Goal: Transaction & Acquisition: Book appointment/travel/reservation

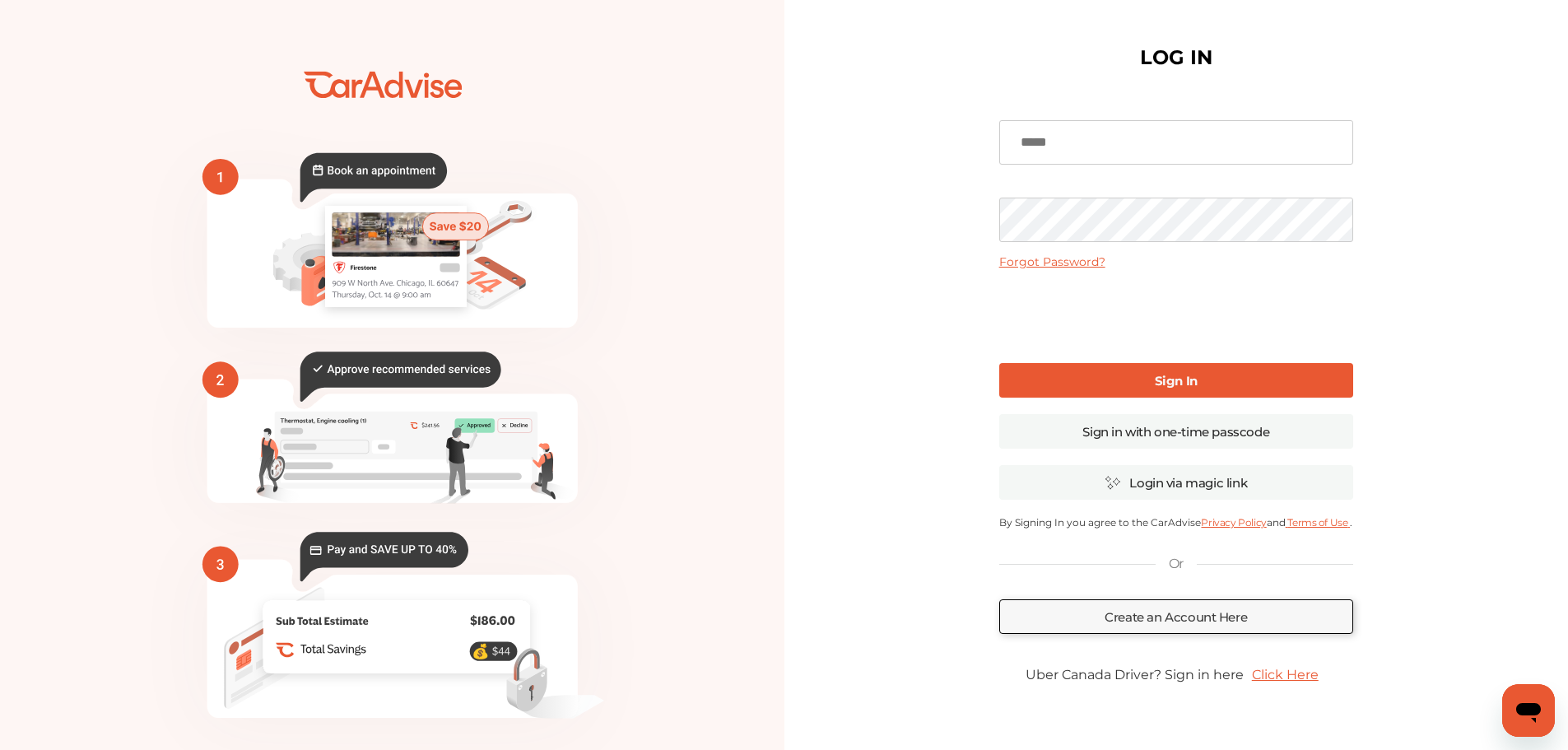
type input "**********"
click at [1161, 381] on b "Sign In" at bounding box center [1176, 381] width 43 height 16
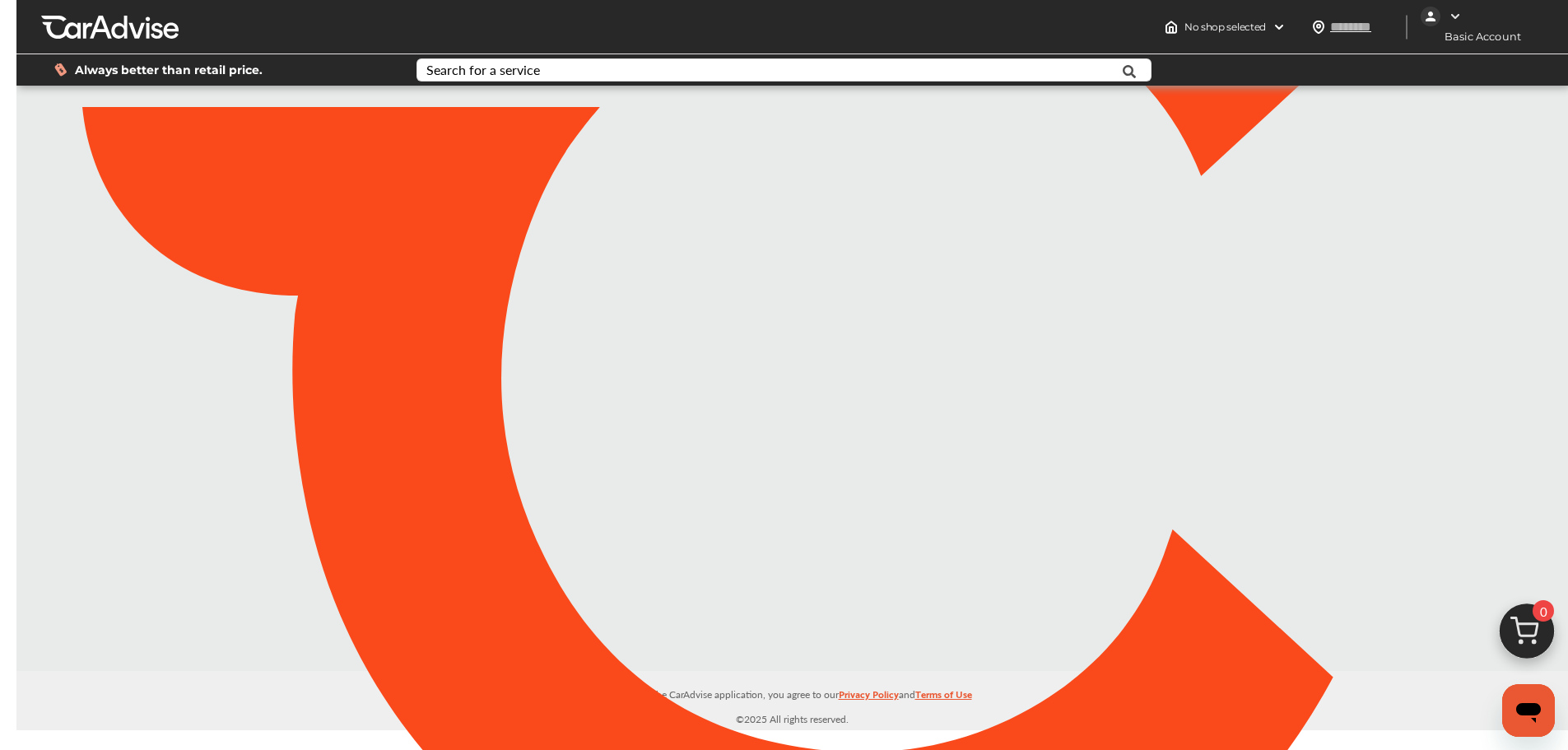
type input "*****"
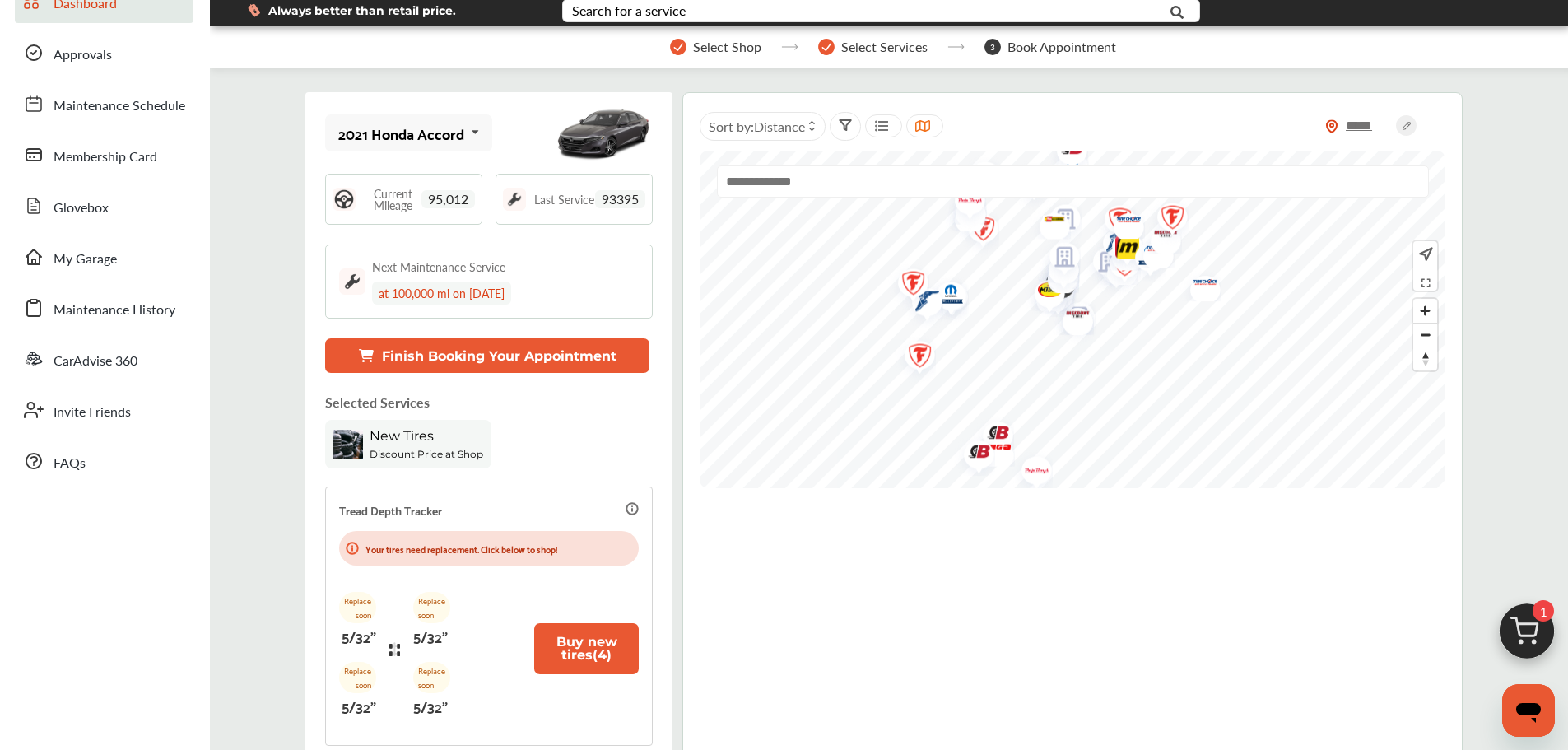
scroll to position [137, 0]
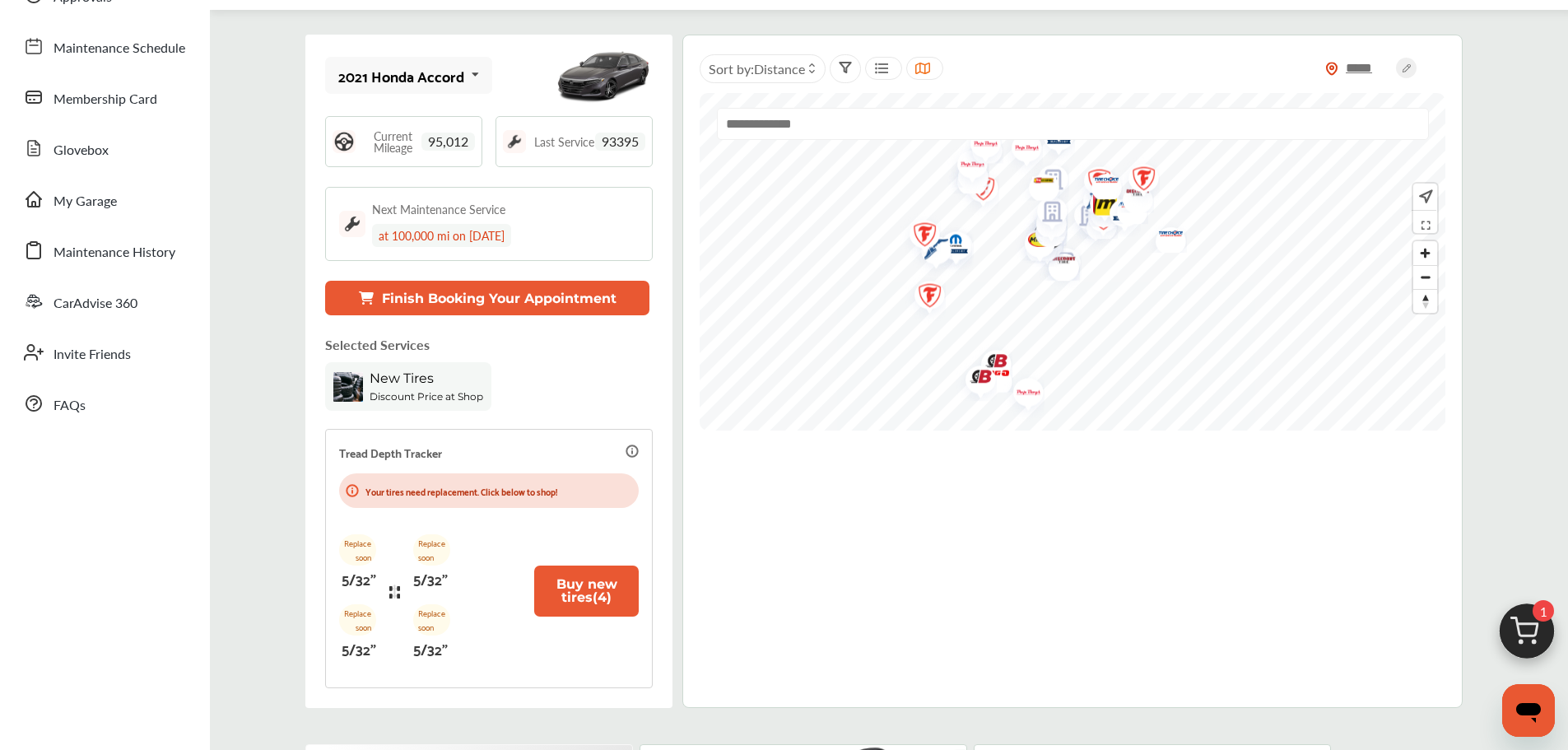
click at [465, 292] on button "Finish Booking Your Appointment" at bounding box center [487, 298] width 325 height 35
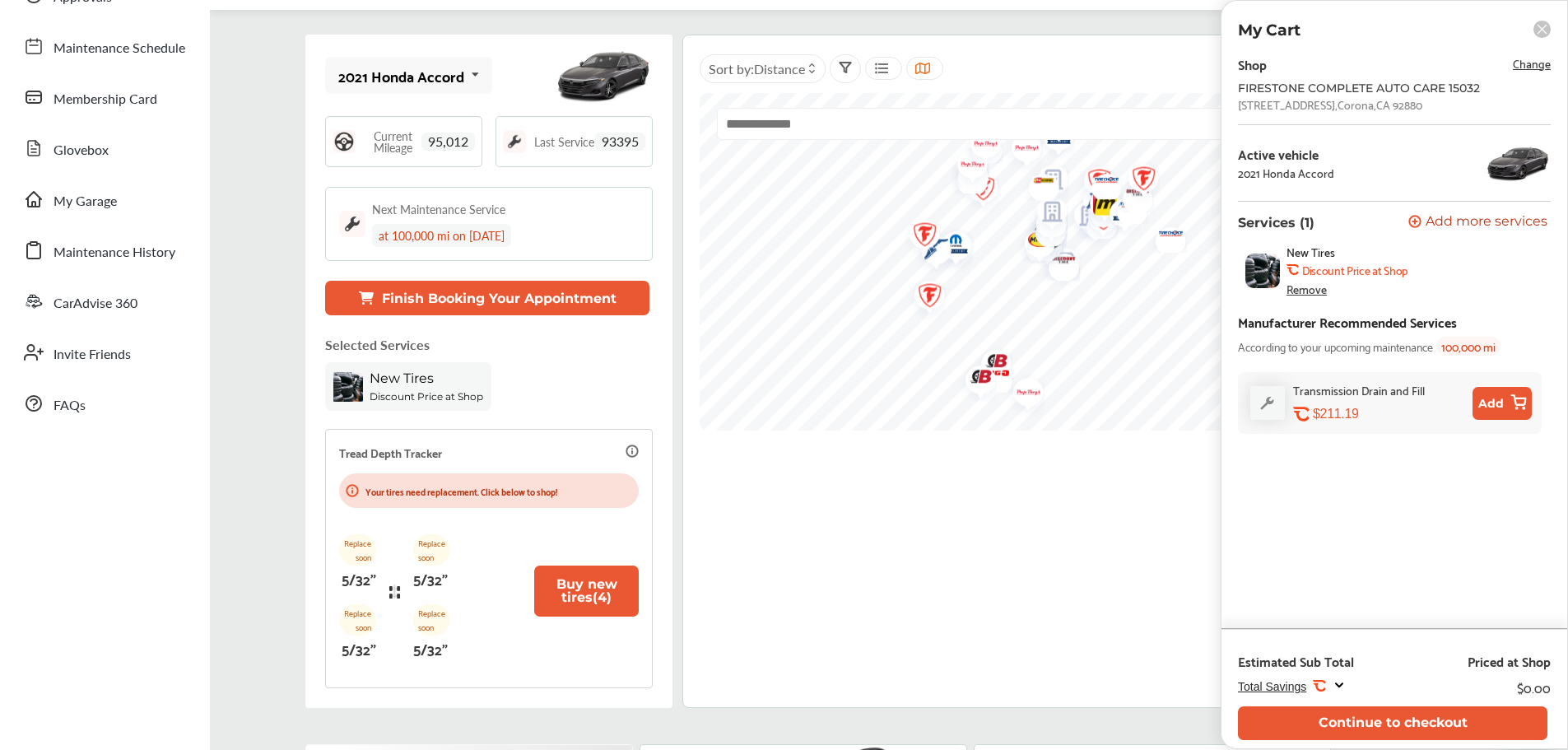
click at [1305, 290] on div "Remove" at bounding box center [1307, 288] width 40 height 13
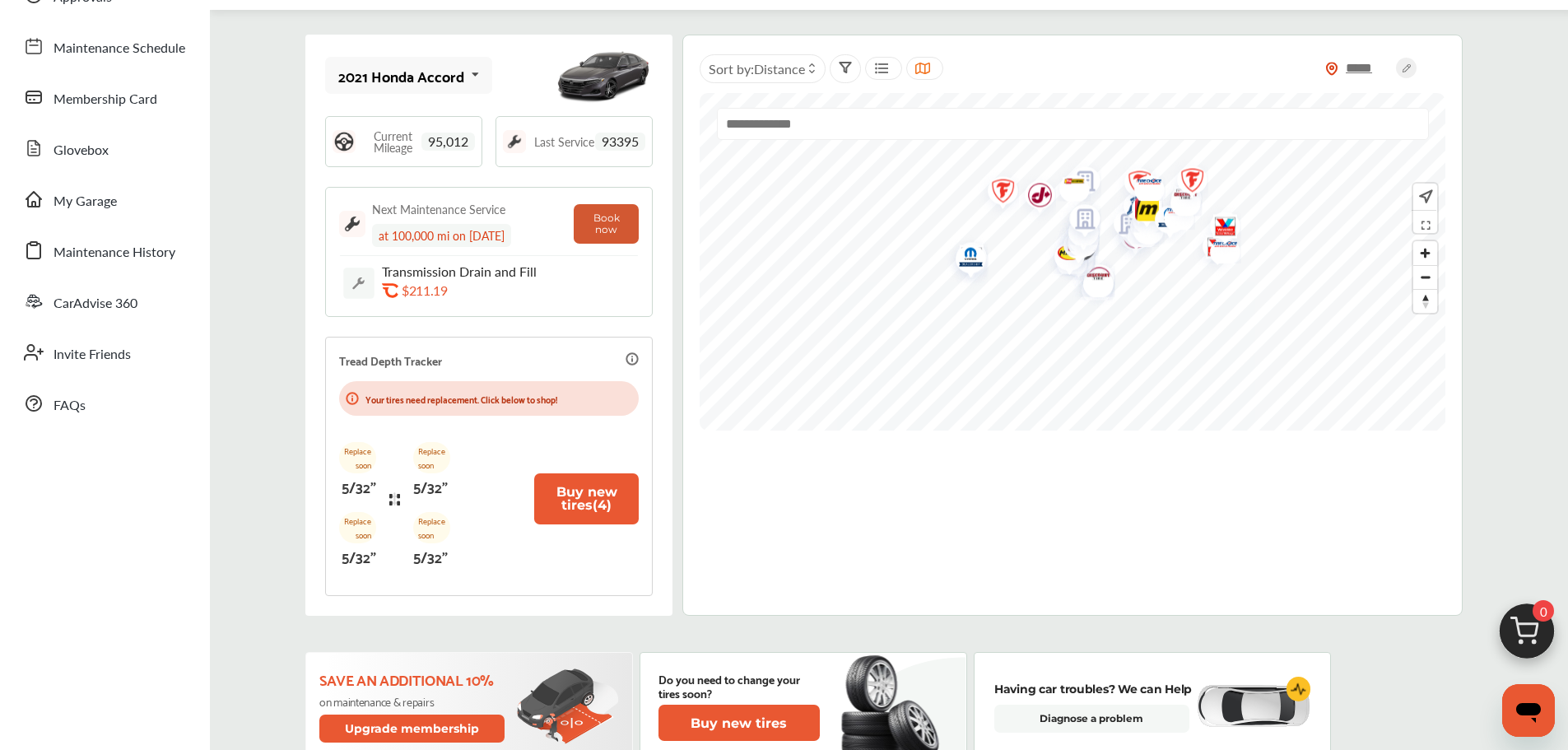
click at [617, 218] on button "Book now" at bounding box center [606, 224] width 65 height 39
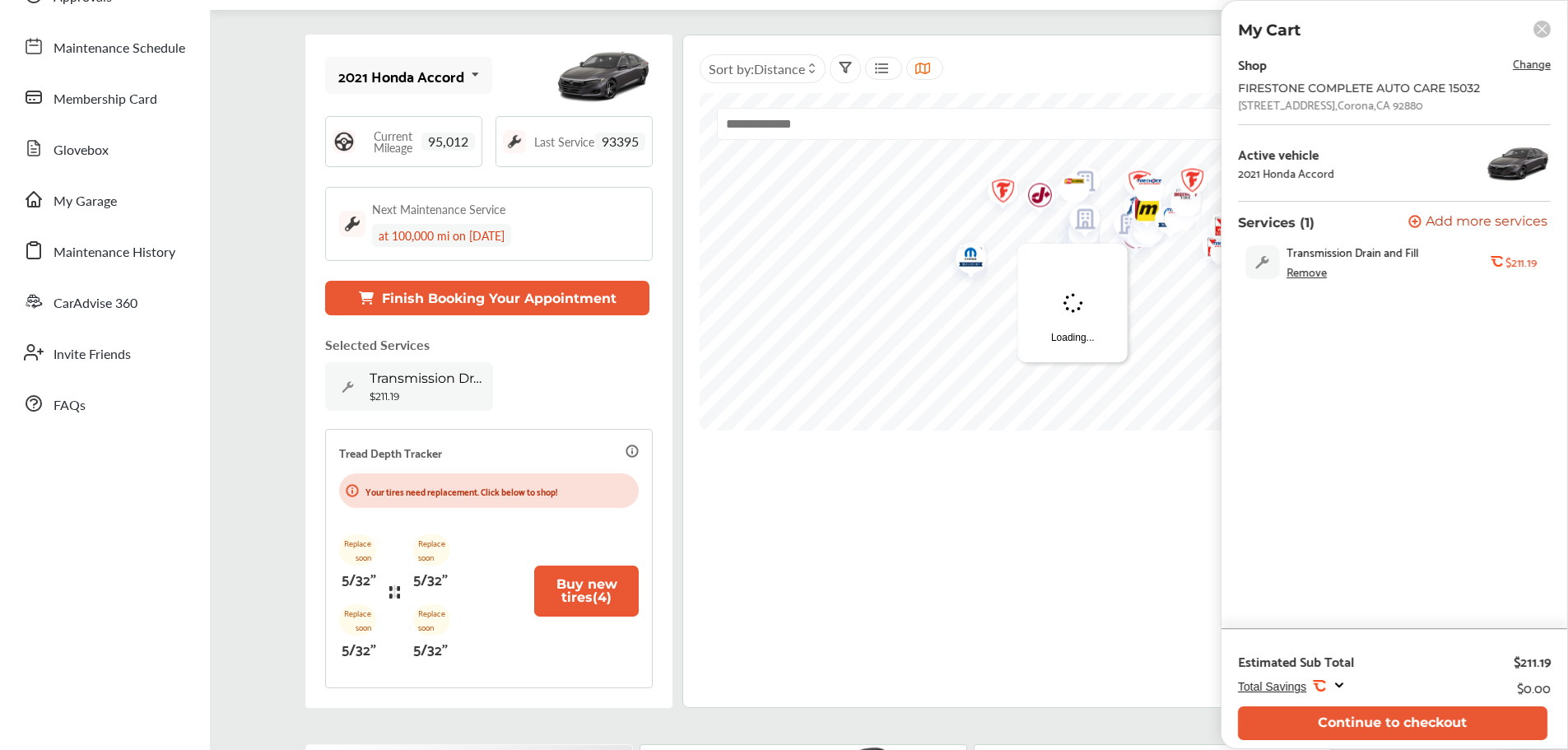
click at [1297, 271] on div "Remove" at bounding box center [1307, 271] width 40 height 13
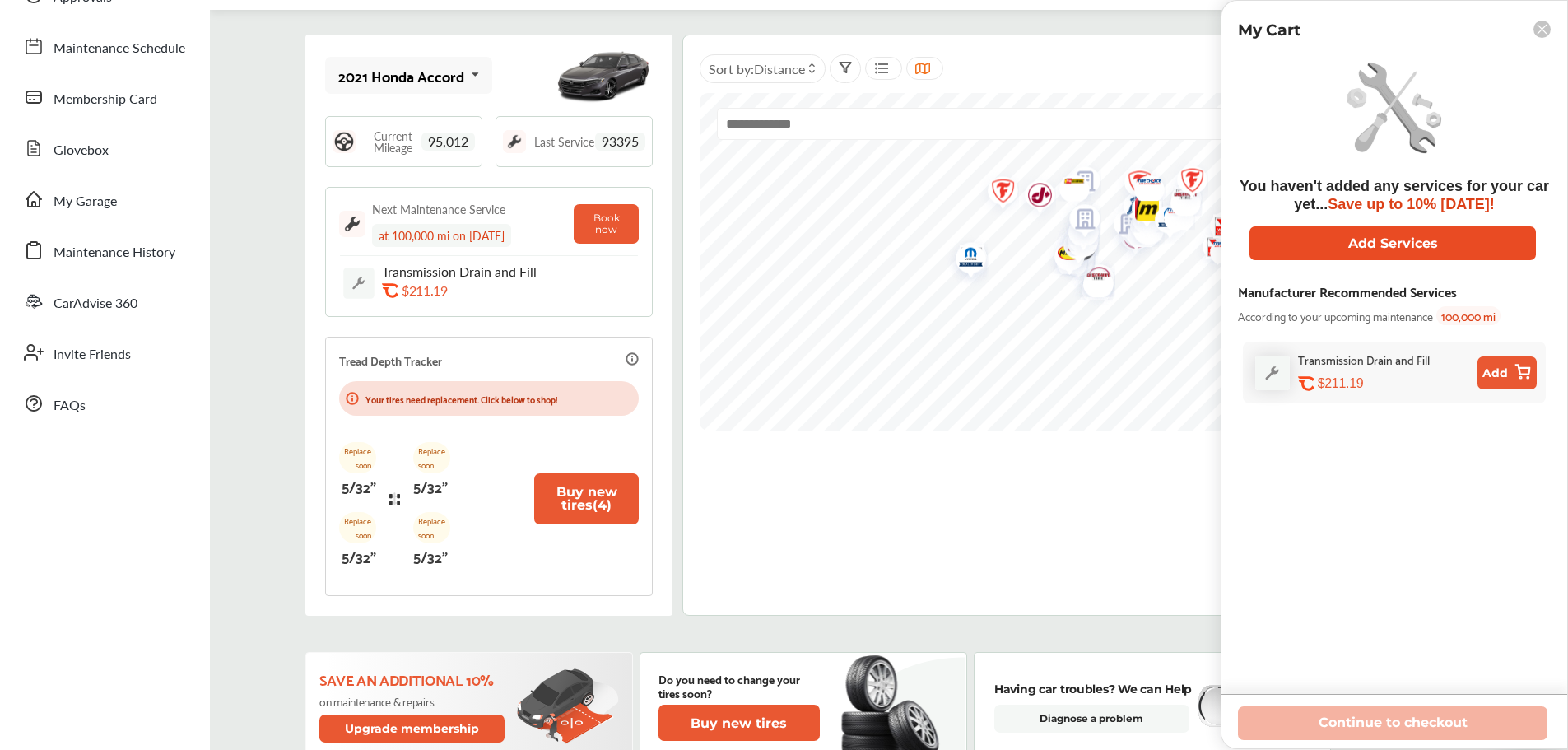
click at [1369, 244] on button "Add Services" at bounding box center [1392, 243] width 286 height 34
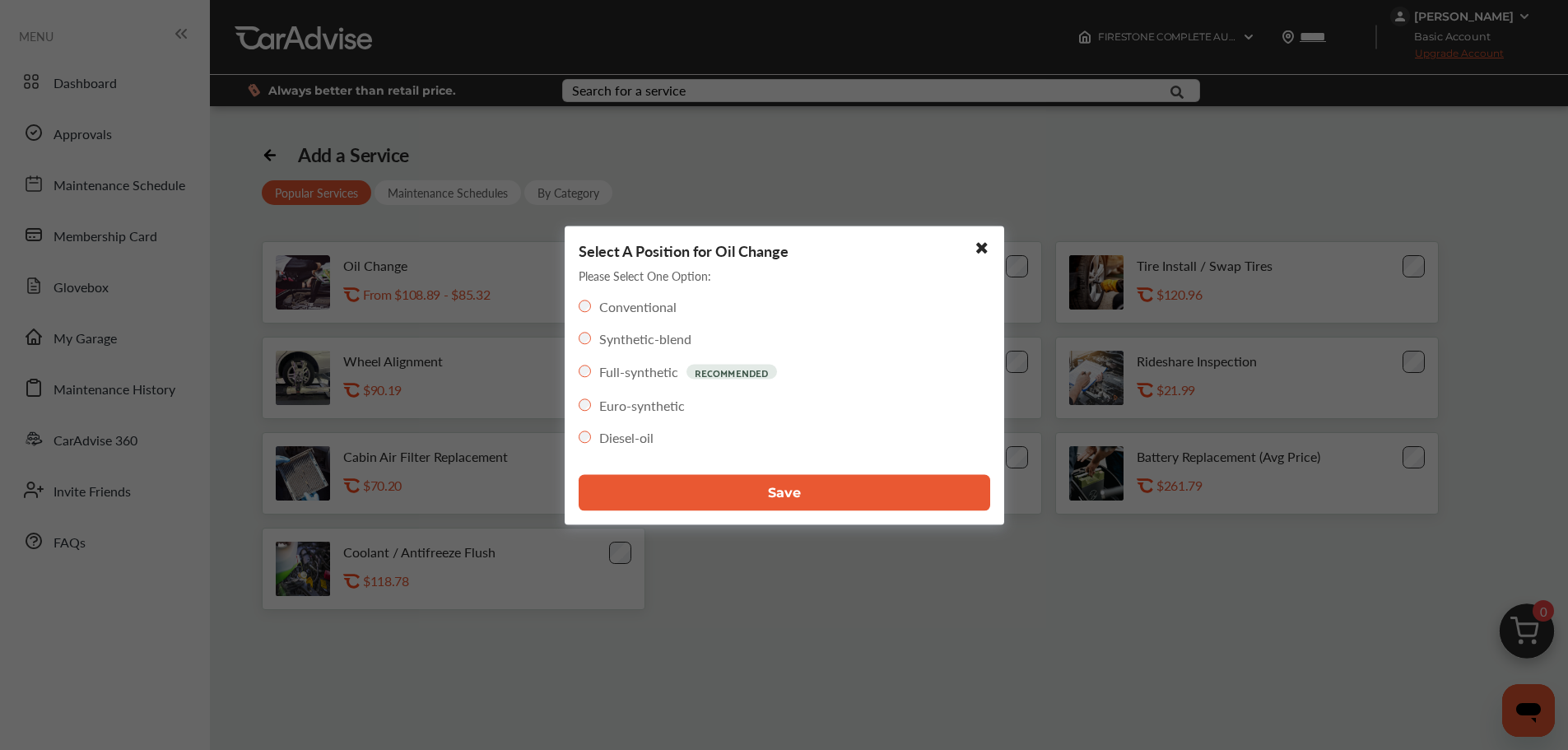
click at [640, 336] on label "Synthetic-blend" at bounding box center [646, 338] width 92 height 19
click at [807, 486] on button "Save" at bounding box center [784, 492] width 412 height 37
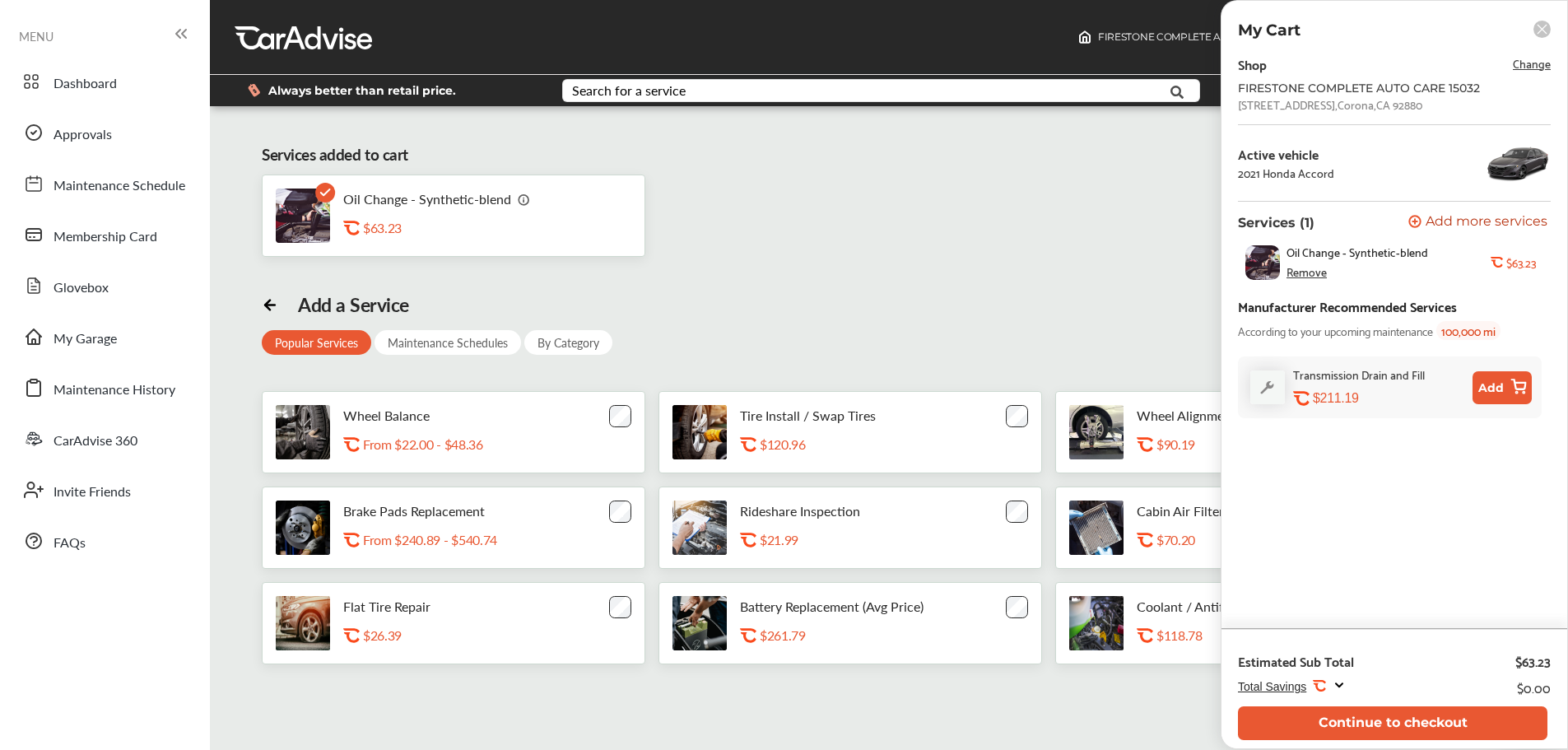
click at [1535, 64] on span "Change" at bounding box center [1532, 63] width 38 height 19
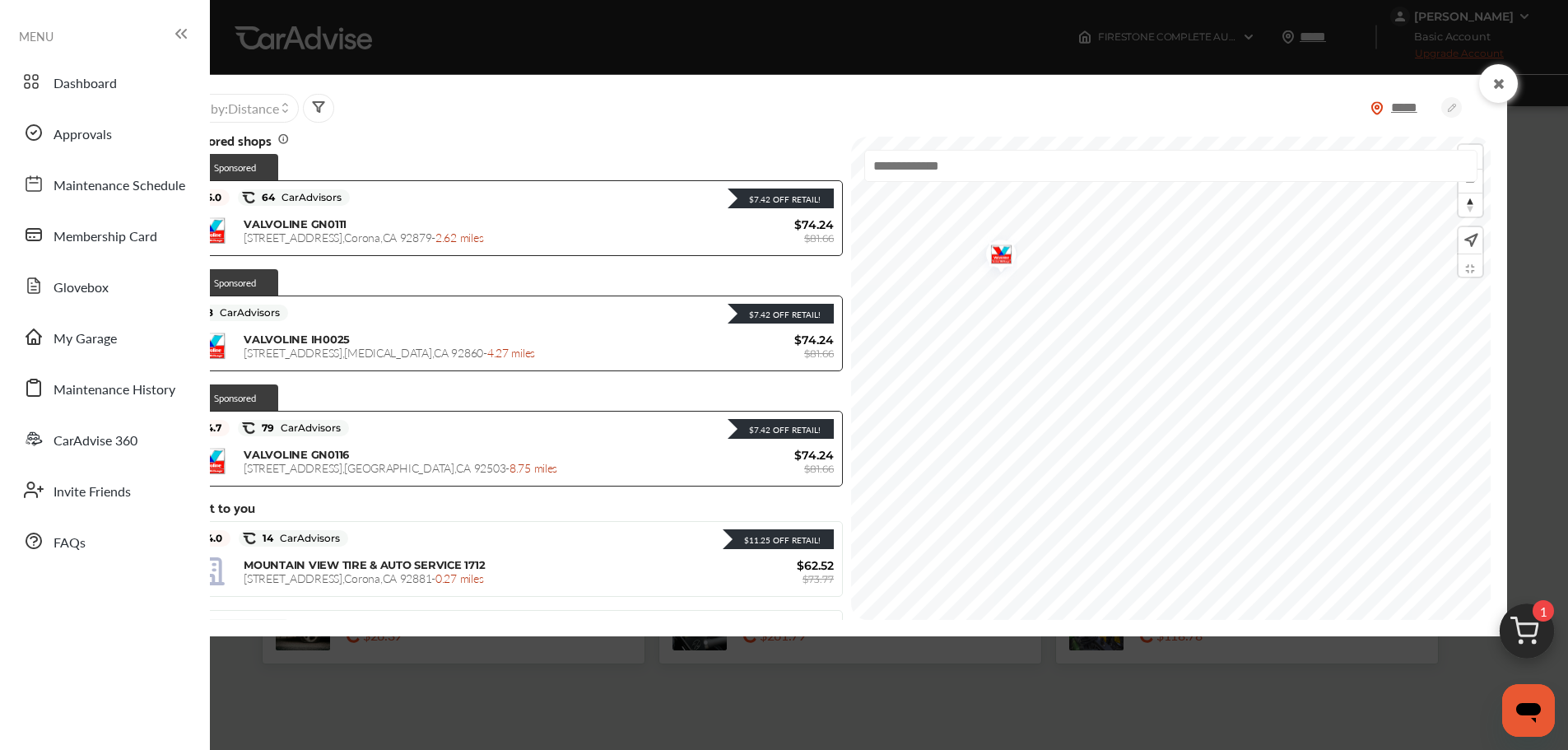
click at [974, 251] on img "Map marker" at bounding box center [995, 258] width 44 height 52
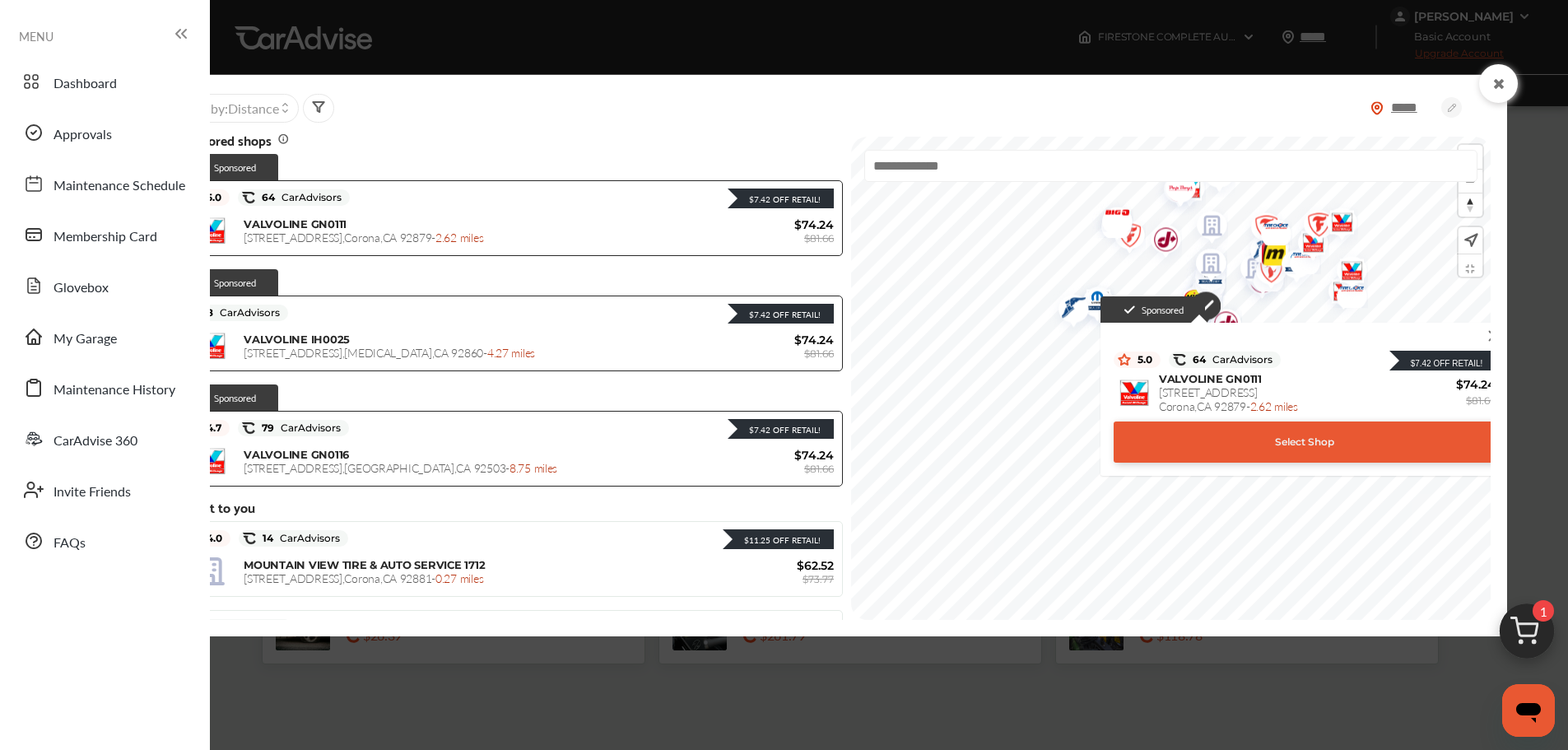
click at [1233, 443] on div "Select Shop" at bounding box center [1304, 441] width 382 height 41
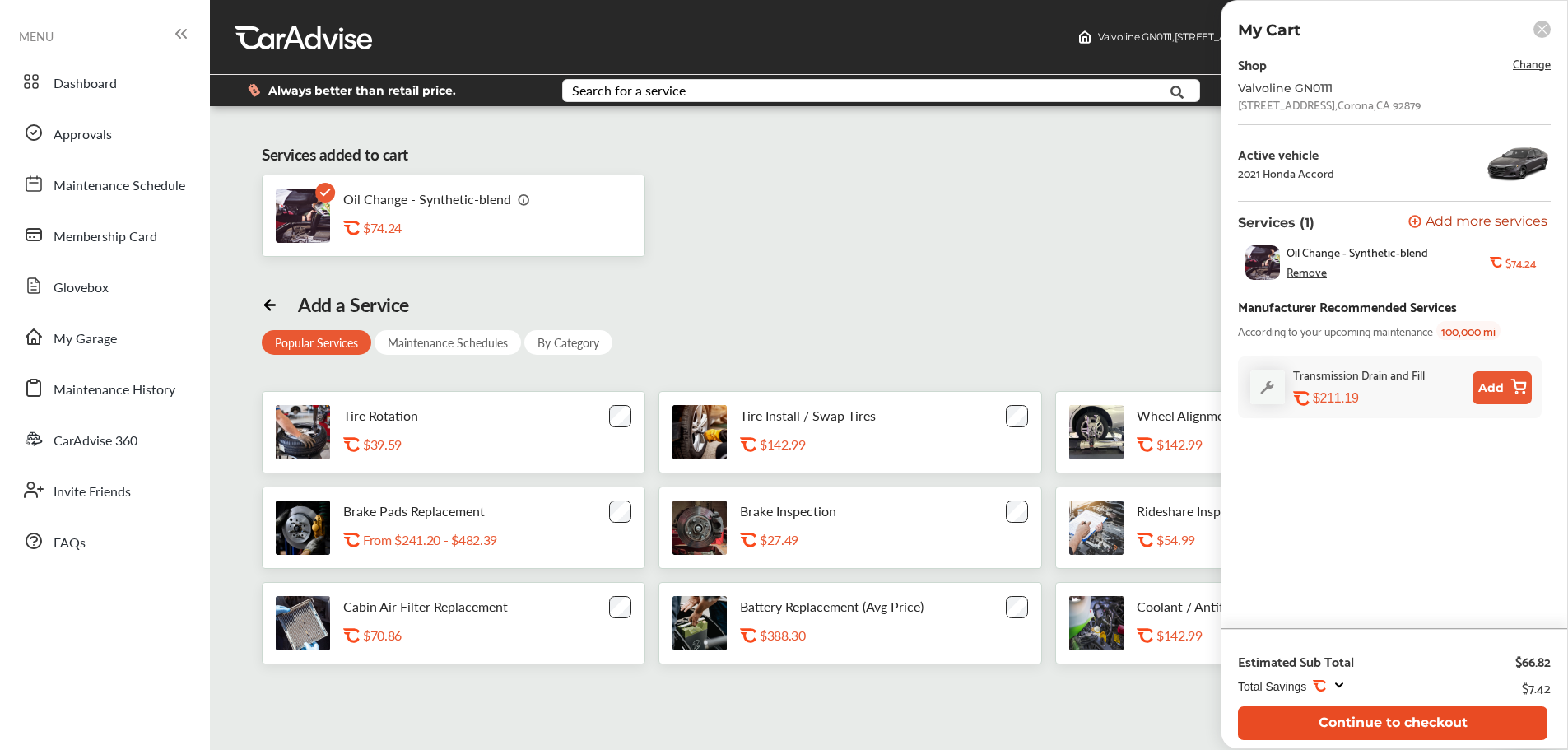
click at [1406, 724] on button "Continue to checkout" at bounding box center [1393, 723] width 310 height 34
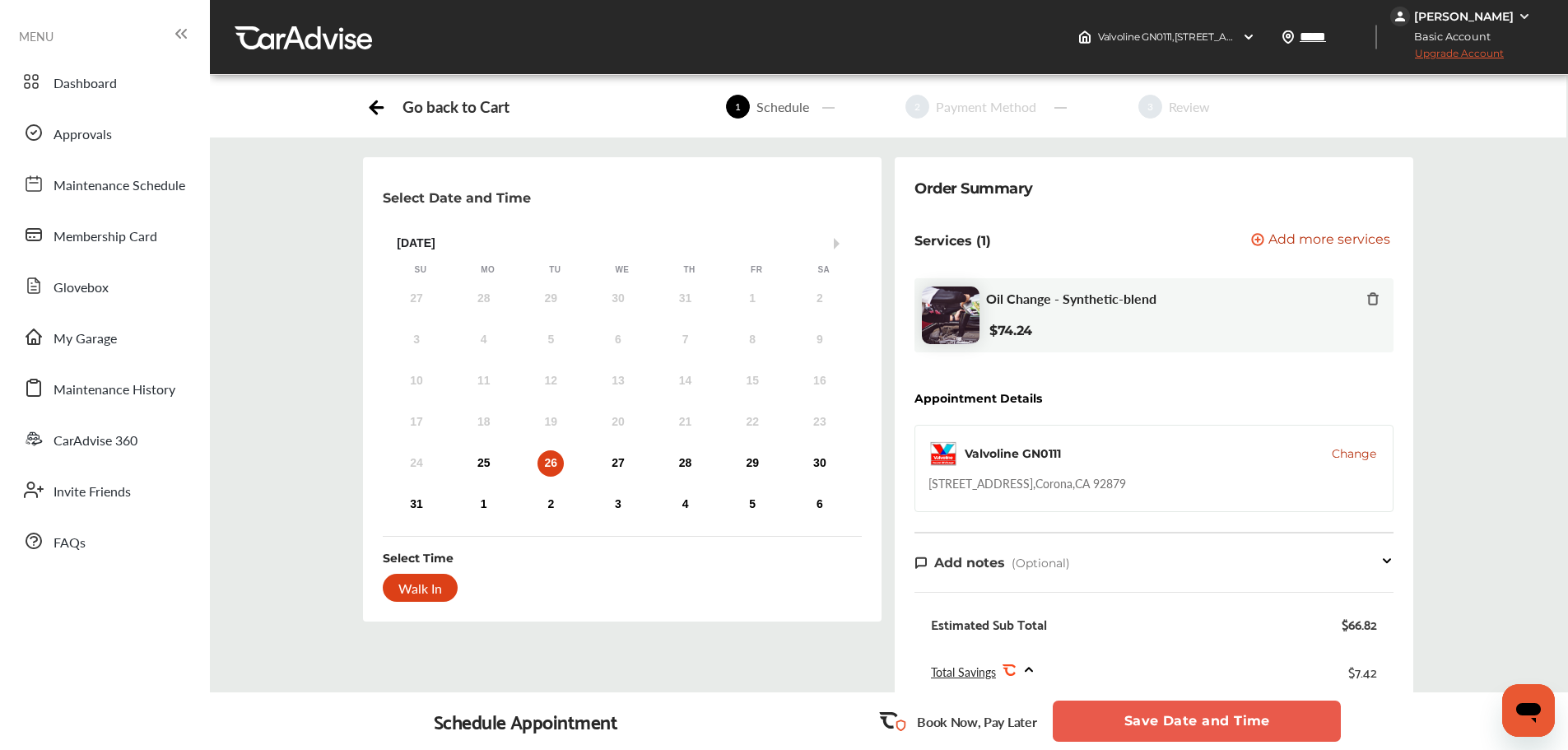
click at [412, 599] on div "Walk In" at bounding box center [420, 587] width 75 height 28
click at [417, 585] on div "Walk In" at bounding box center [420, 587] width 75 height 28
click at [549, 459] on div "26" at bounding box center [551, 463] width 26 height 26
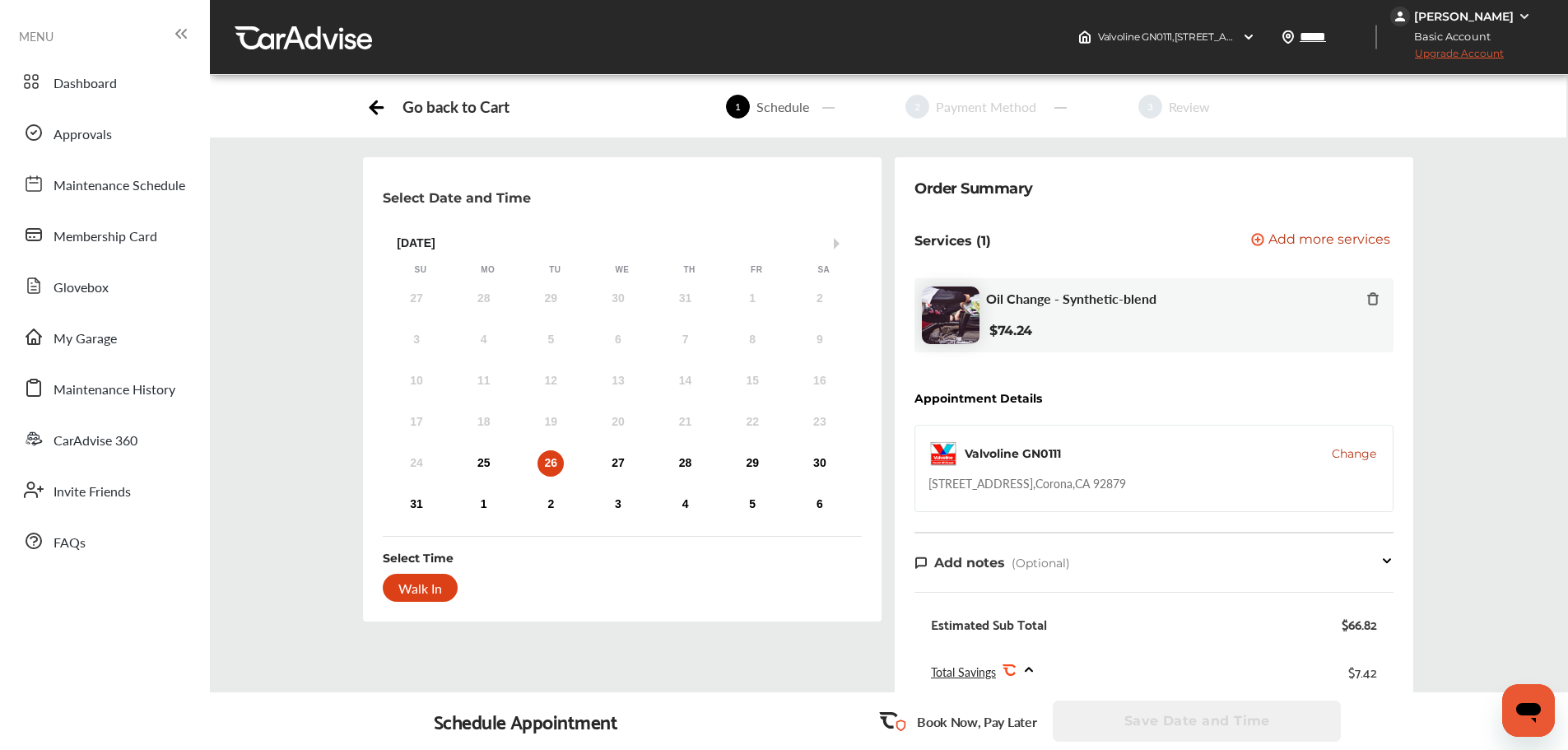
click at [403, 593] on div "Walk In" at bounding box center [420, 587] width 75 height 28
click at [405, 588] on div "Walk In" at bounding box center [420, 587] width 75 height 28
click at [549, 458] on div "26" at bounding box center [551, 463] width 26 height 26
click at [419, 586] on div "Walk In" at bounding box center [420, 587] width 75 height 28
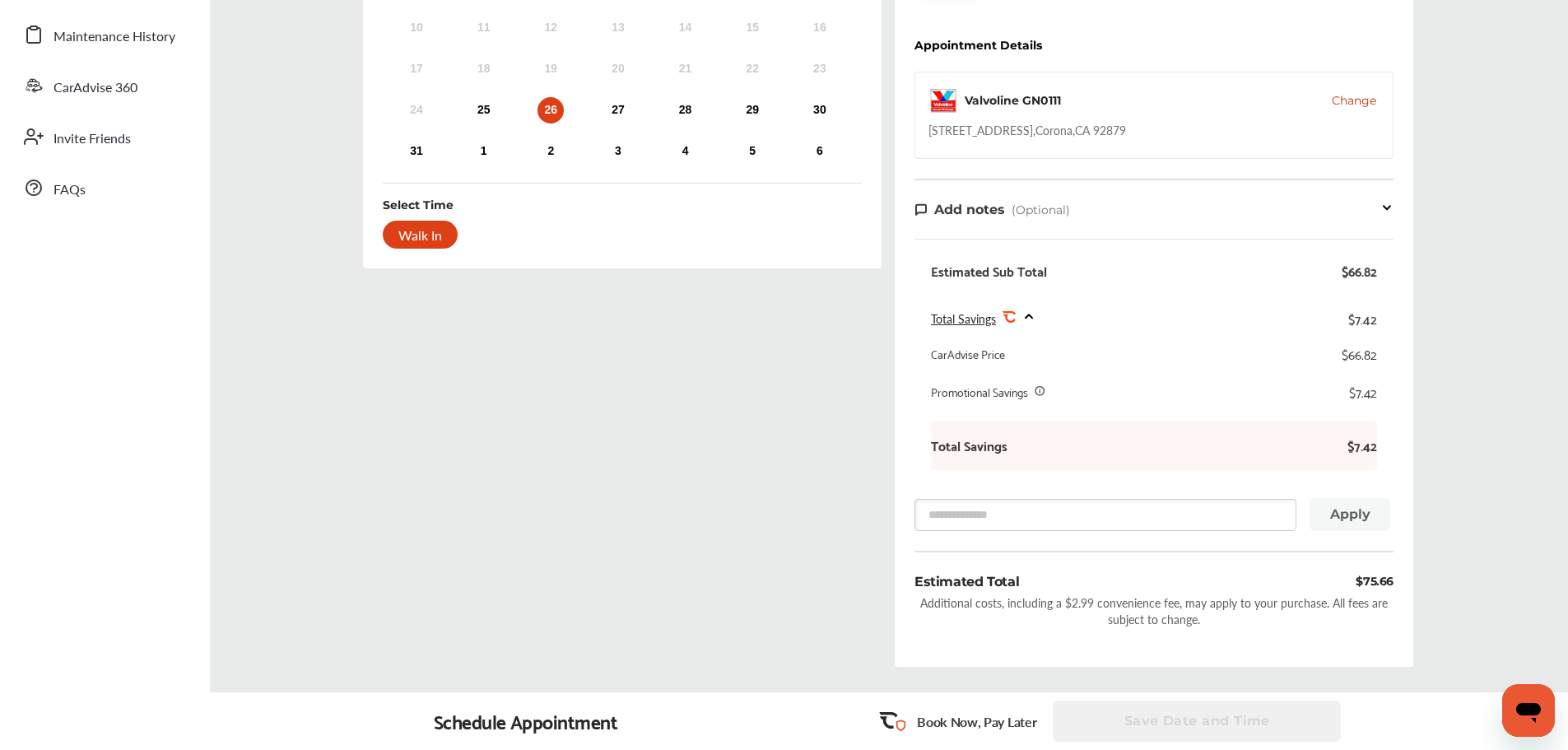
scroll to position [412, 0]
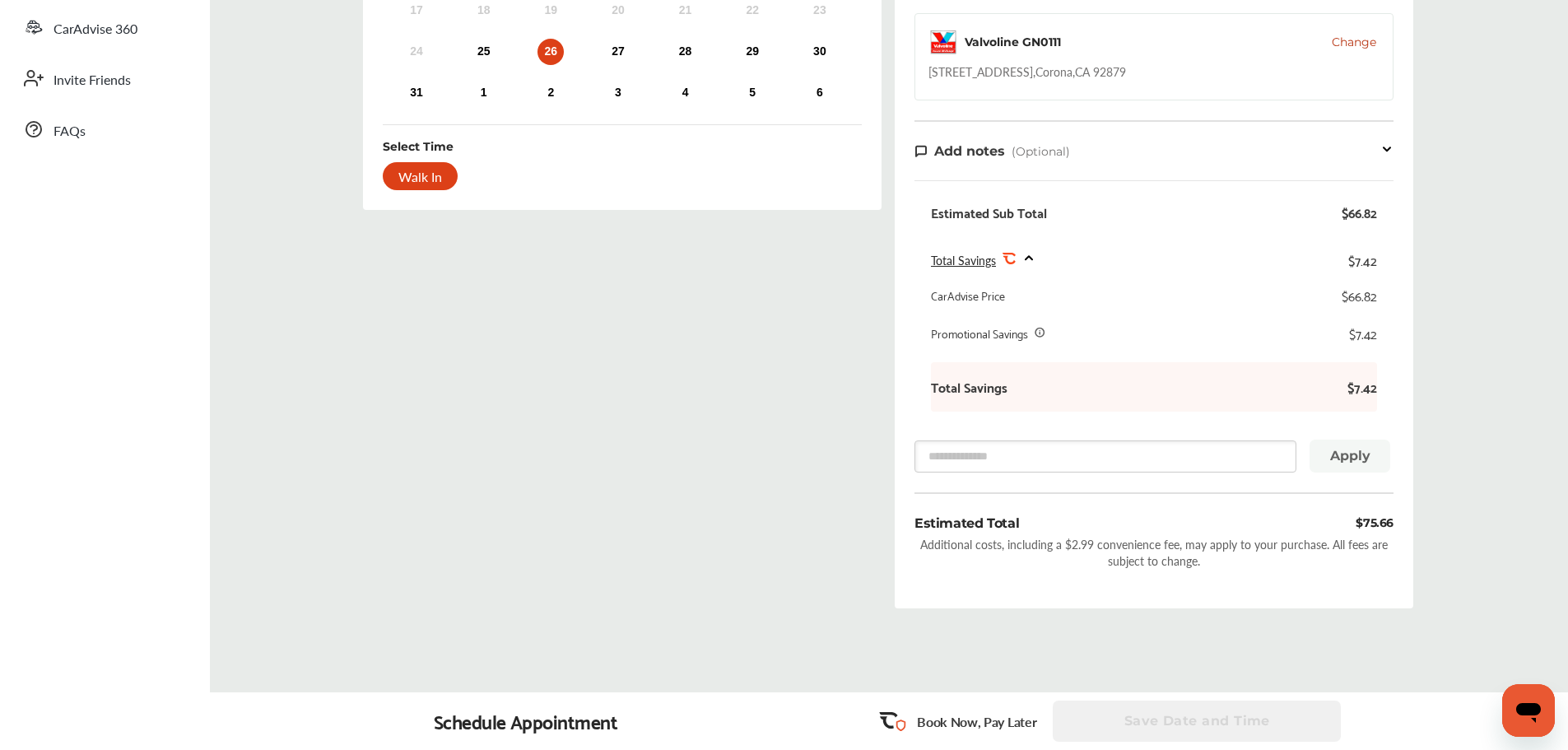
click at [1118, 536] on div "Additional costs, including a $2.99 convenience fee, may apply to your purchase…" at bounding box center [1154, 552] width 479 height 33
click at [1250, 514] on div "Estimated Total $75.66" at bounding box center [1154, 523] width 479 height 19
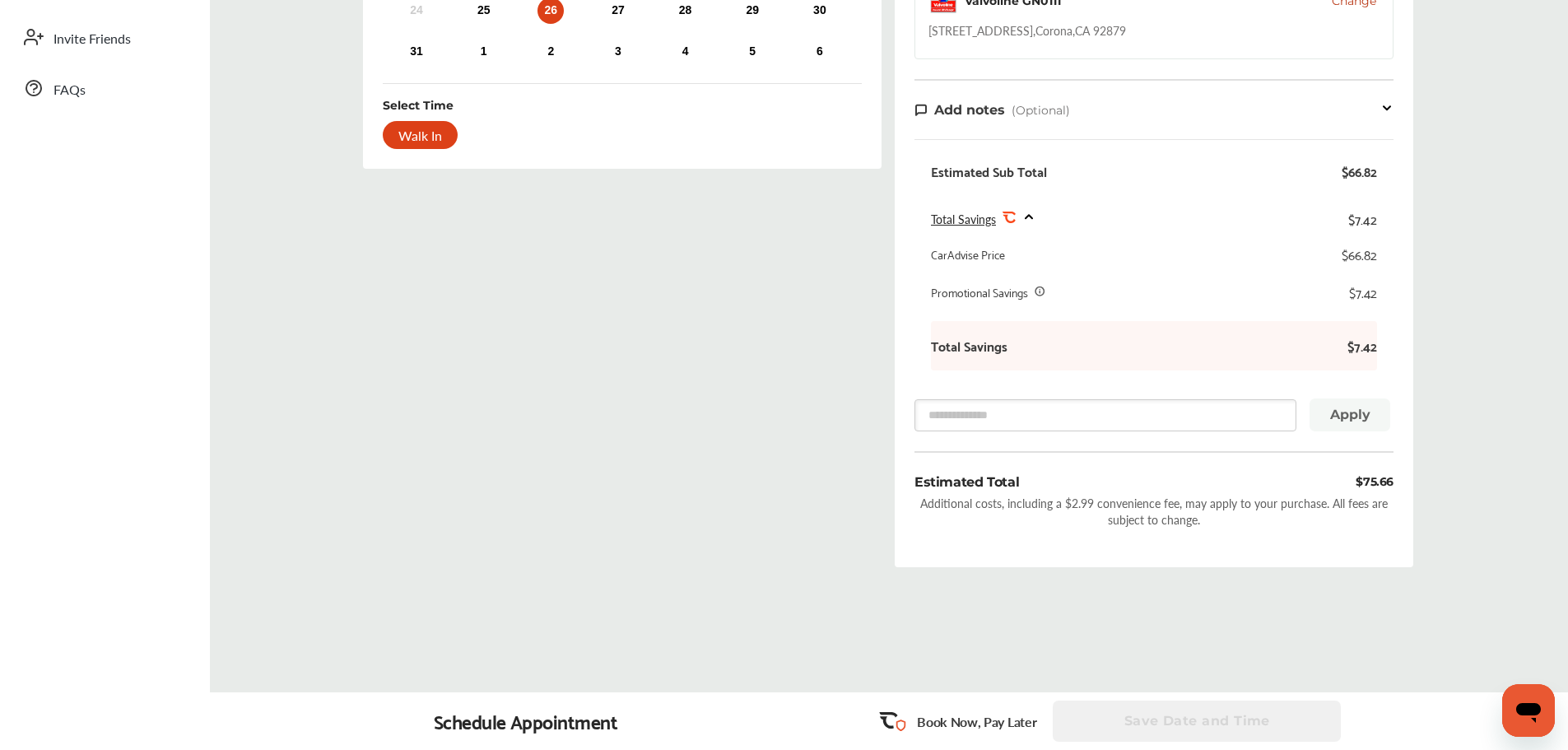
scroll to position [476, 0]
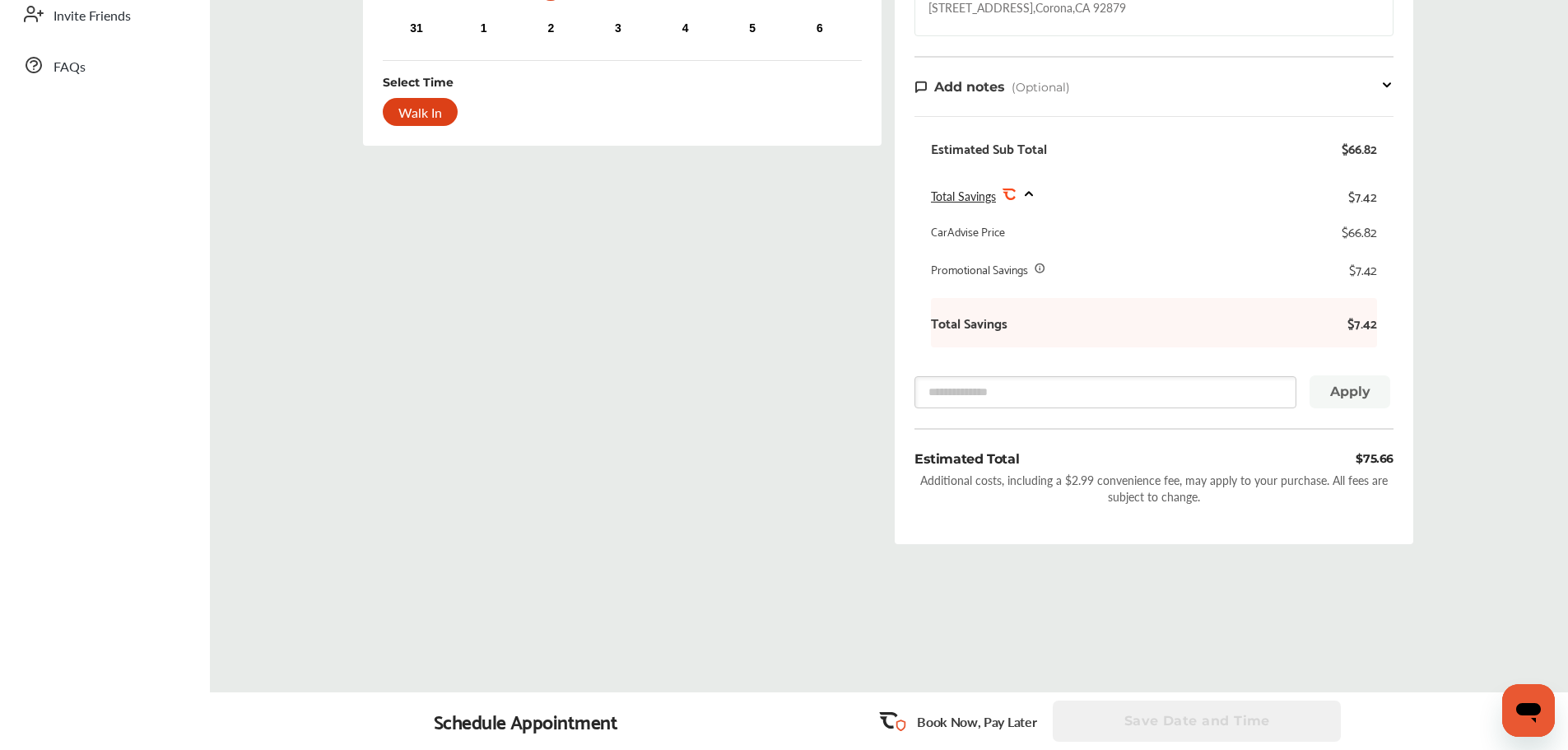
click at [955, 723] on p "Book Now, Pay Later" at bounding box center [976, 721] width 119 height 19
click at [1297, 725] on div "Save Date and Time" at bounding box center [1198, 720] width 291 height 41
click at [561, 716] on div "Schedule Appointment" at bounding box center [526, 720] width 184 height 23
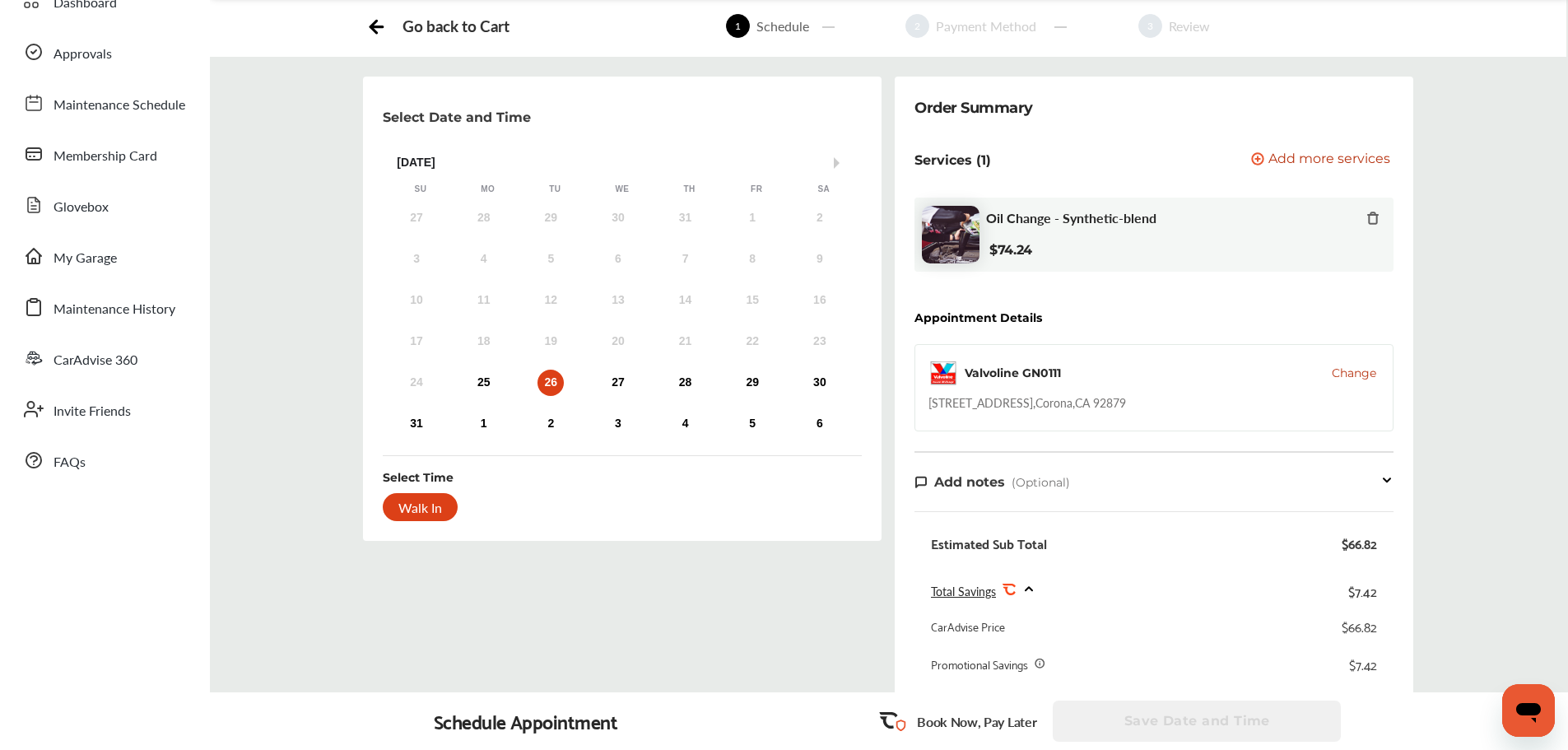
scroll to position [0, 0]
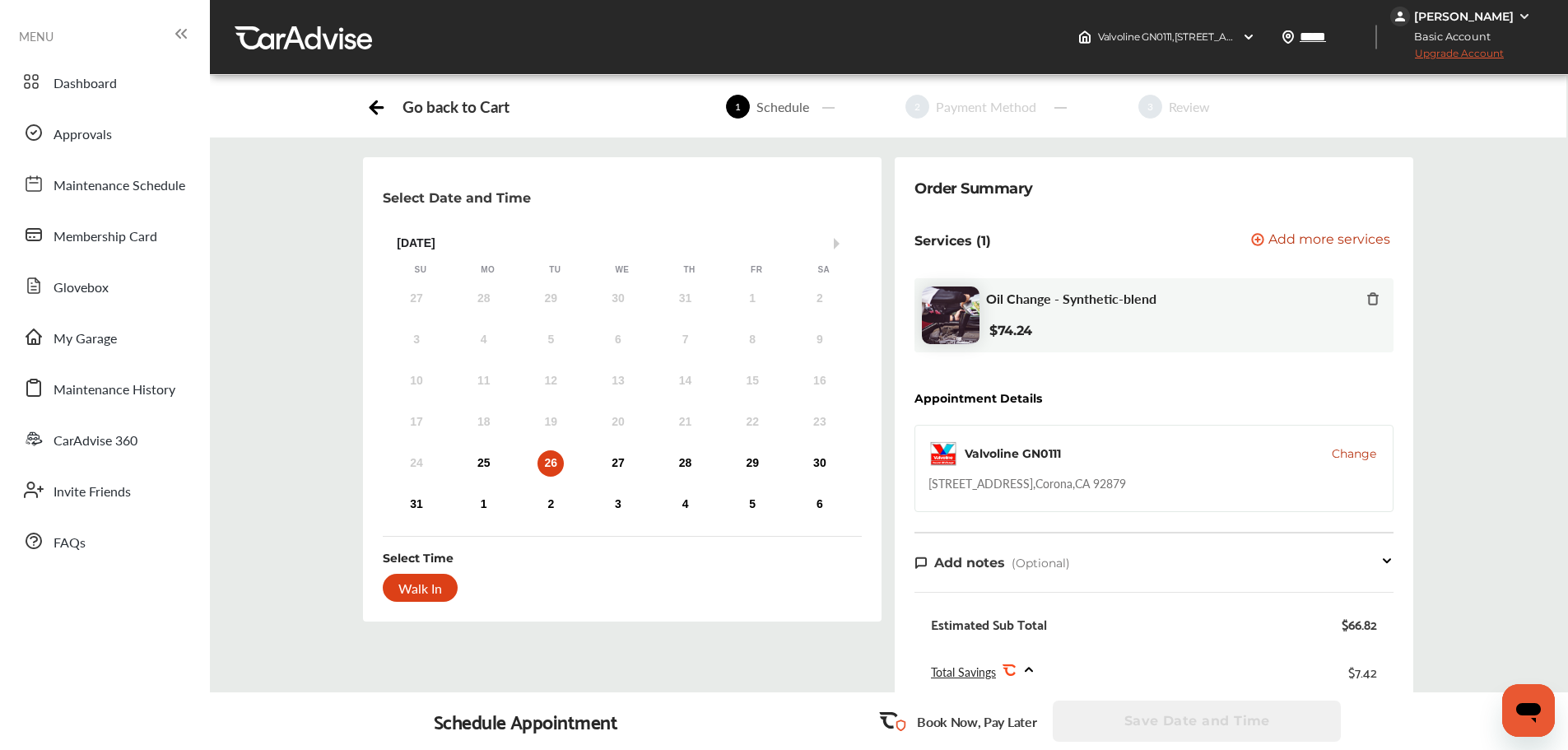
click at [549, 464] on div "26" at bounding box center [551, 463] width 26 height 26
click at [1118, 308] on div "Oil Change - Synthetic-blend" at bounding box center [1183, 300] width 393 height 19
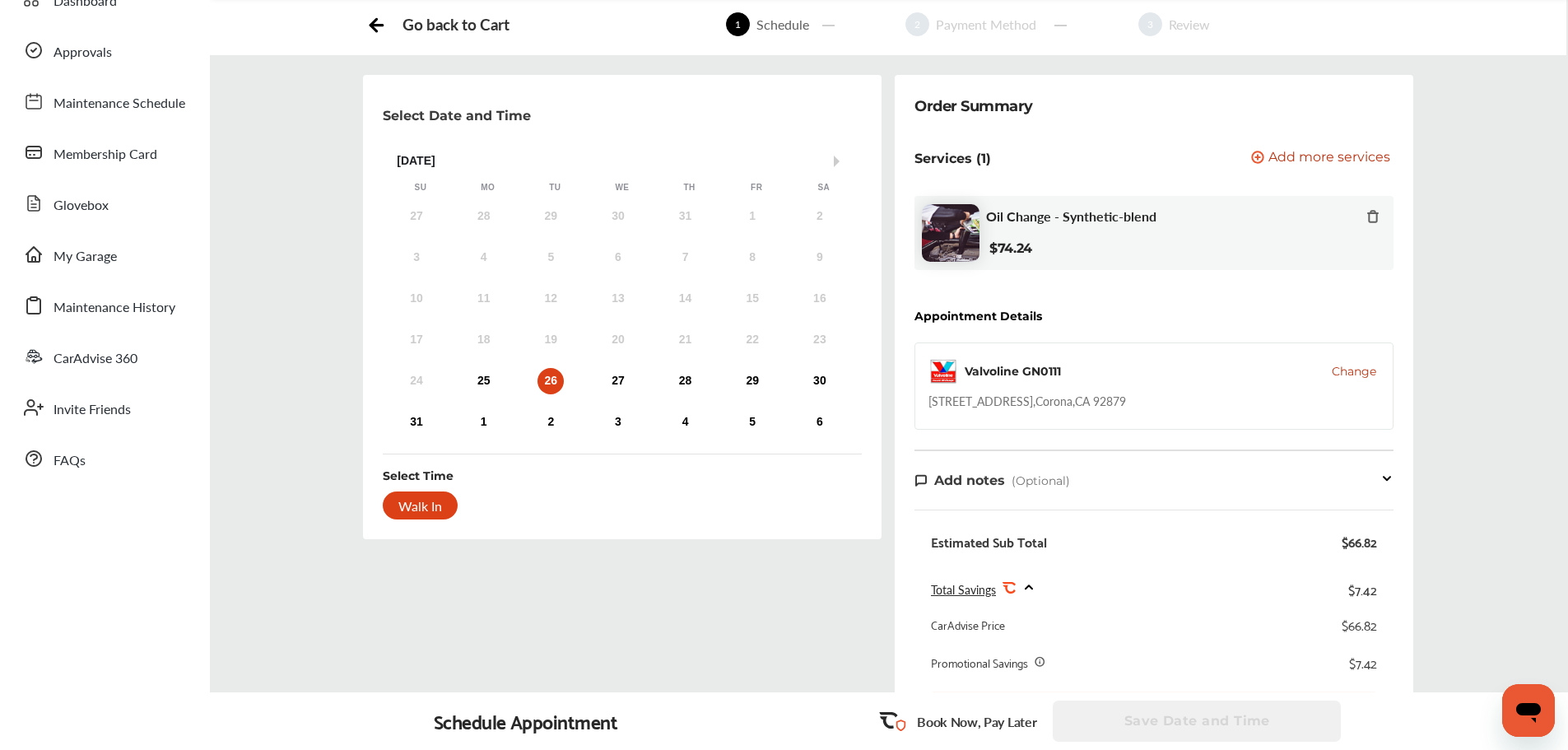
scroll to position [137, 0]
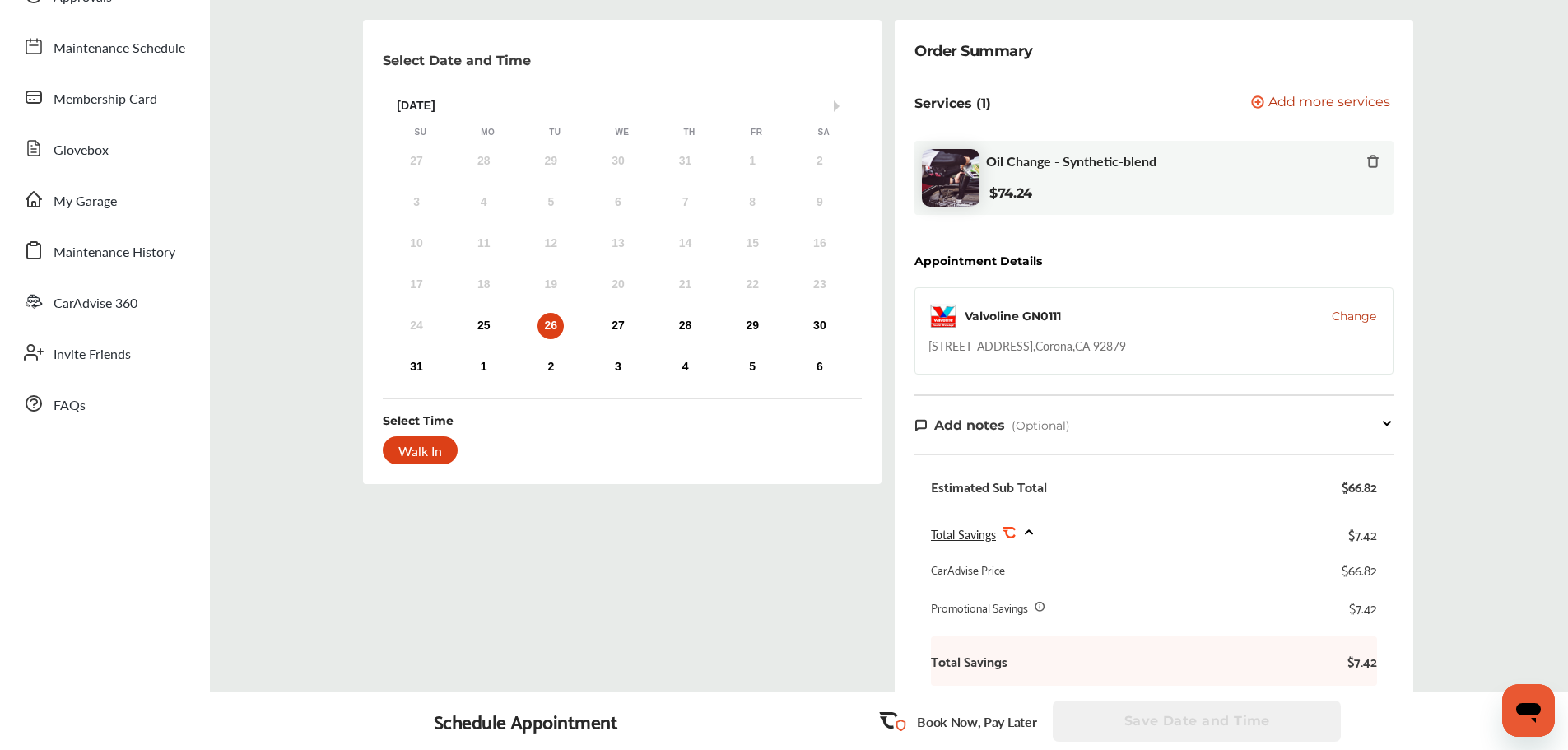
click at [1099, 425] on div "Add notes (Optional)" at bounding box center [1154, 425] width 479 height 19
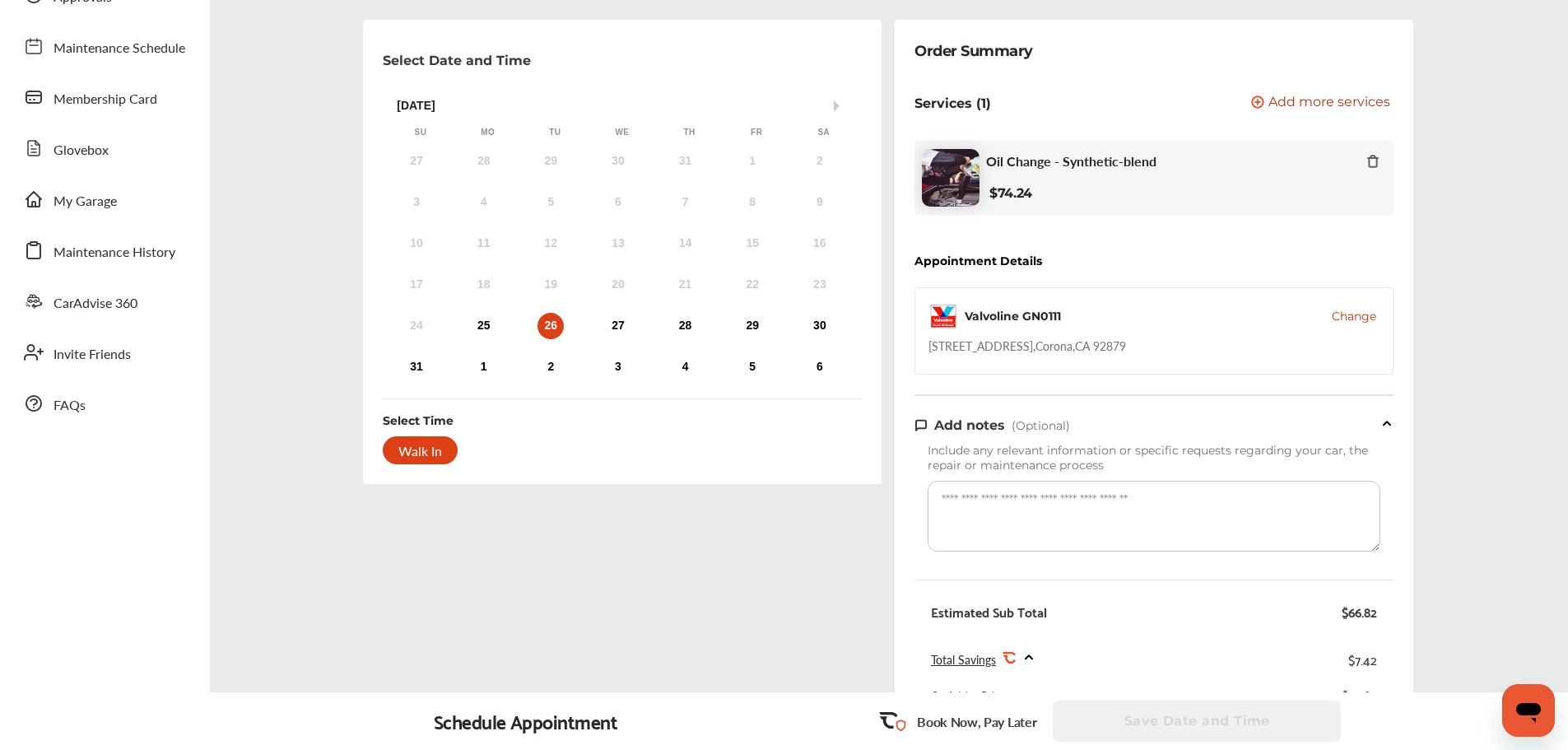
click at [1099, 425] on div "Add notes (Optional)" at bounding box center [1154, 425] width 479 height 19
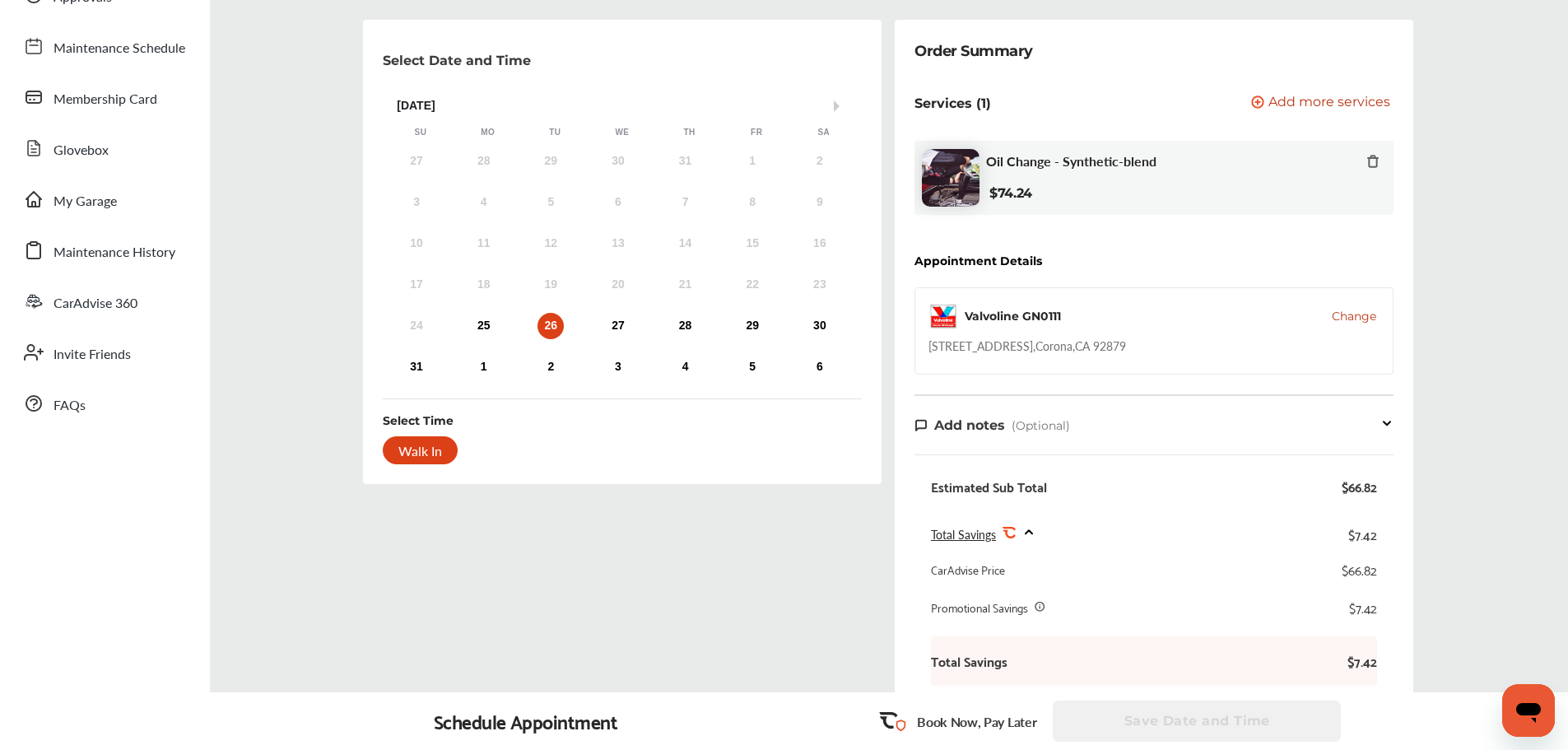
scroll to position [274, 0]
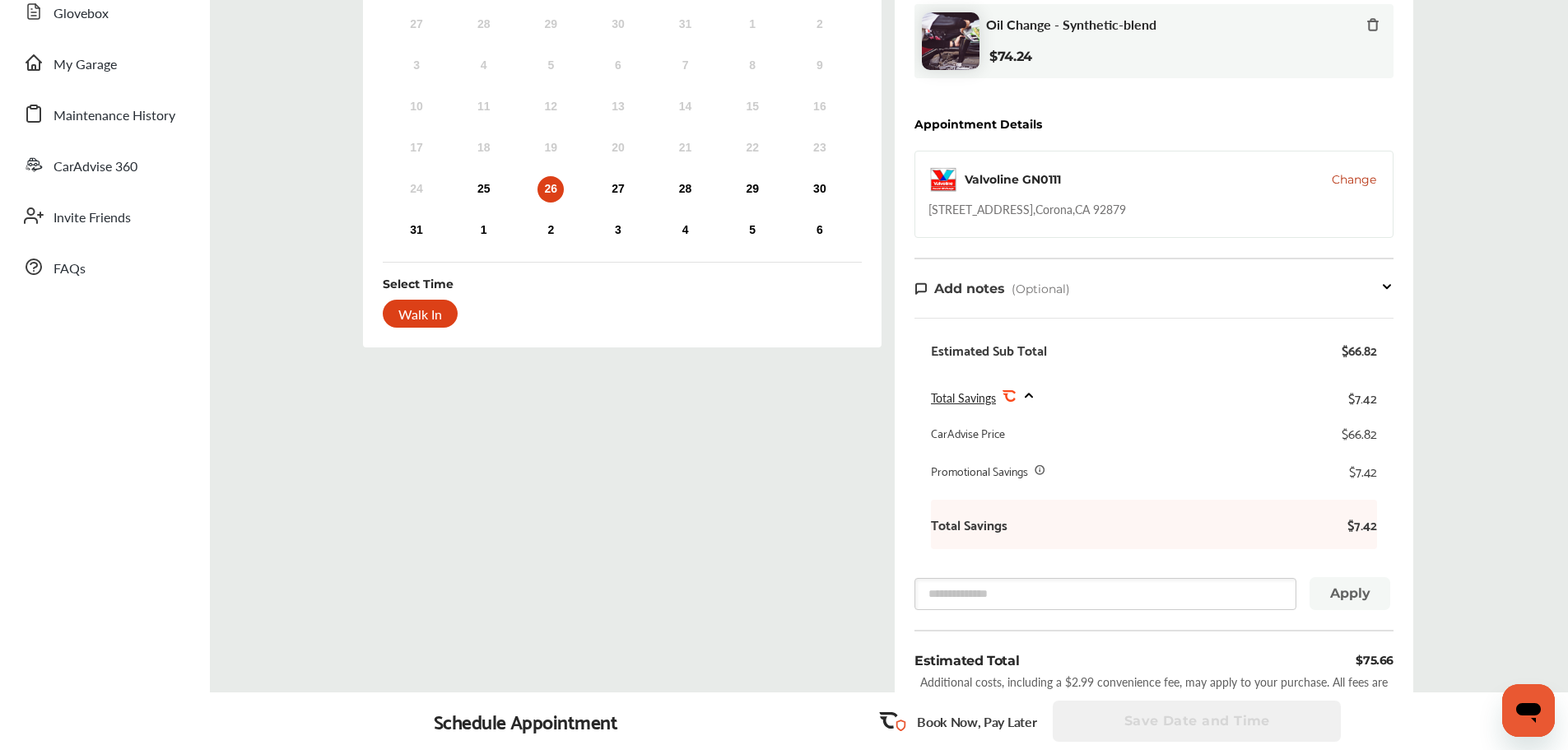
click at [1015, 527] on div "$7.42" at bounding box center [1193, 524] width 368 height 17
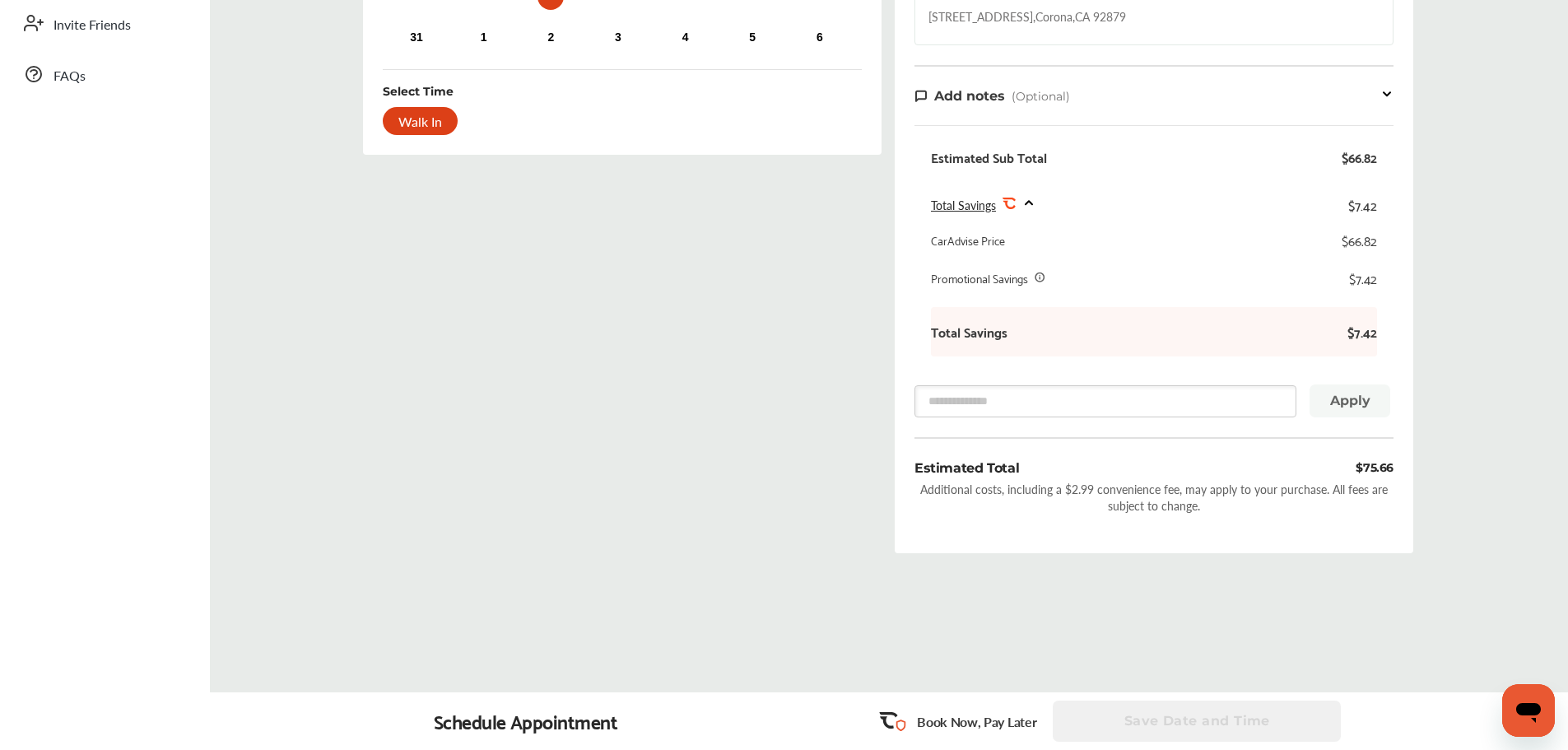
scroll to position [476, 0]
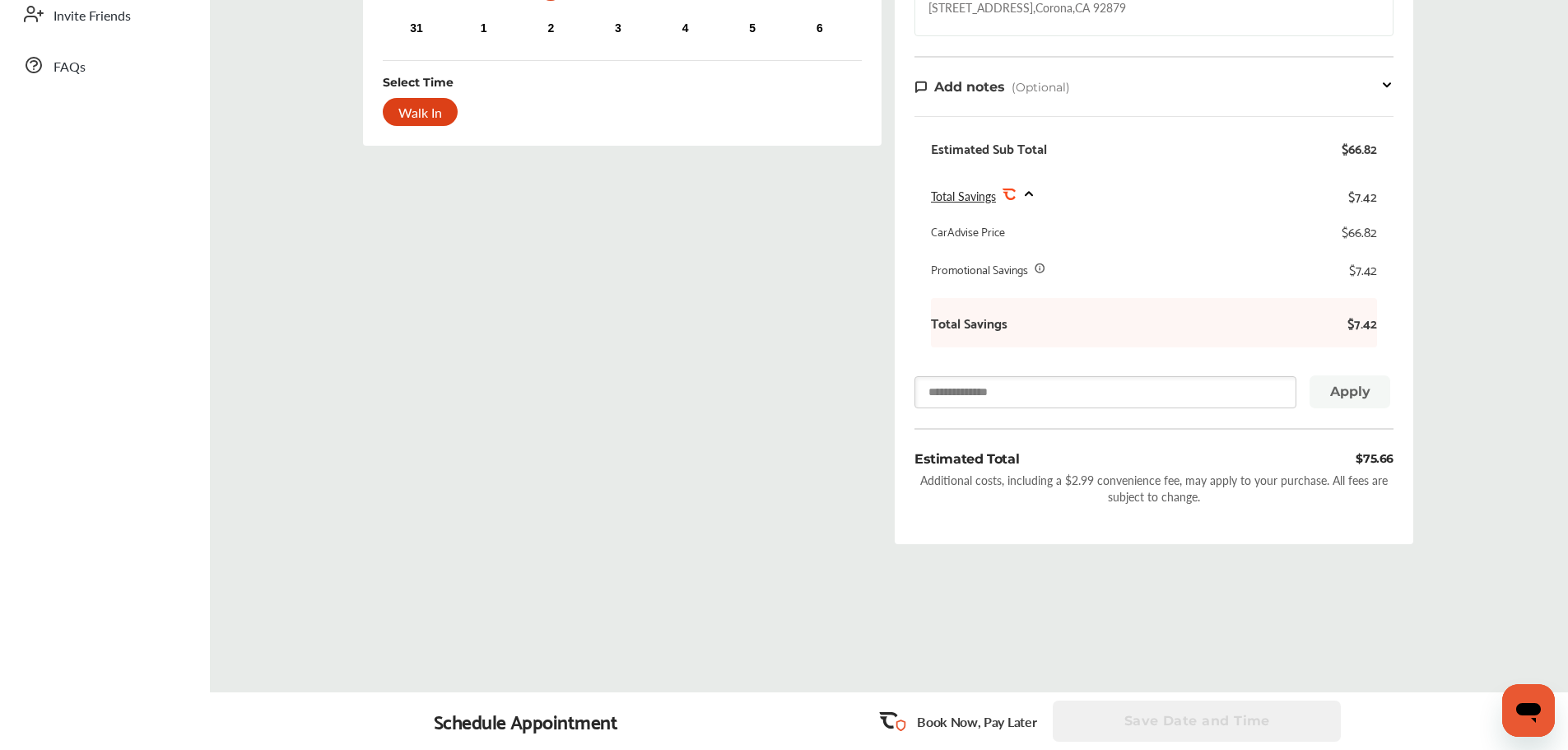
click at [1036, 386] on input "text" at bounding box center [1105, 392] width 382 height 32
click at [1239, 480] on div "Additional costs, including a $2.99 convenience fee, may apply to your purchase…" at bounding box center [1154, 488] width 479 height 33
click at [962, 723] on p "Book Now, Pay Later" at bounding box center [976, 721] width 119 height 19
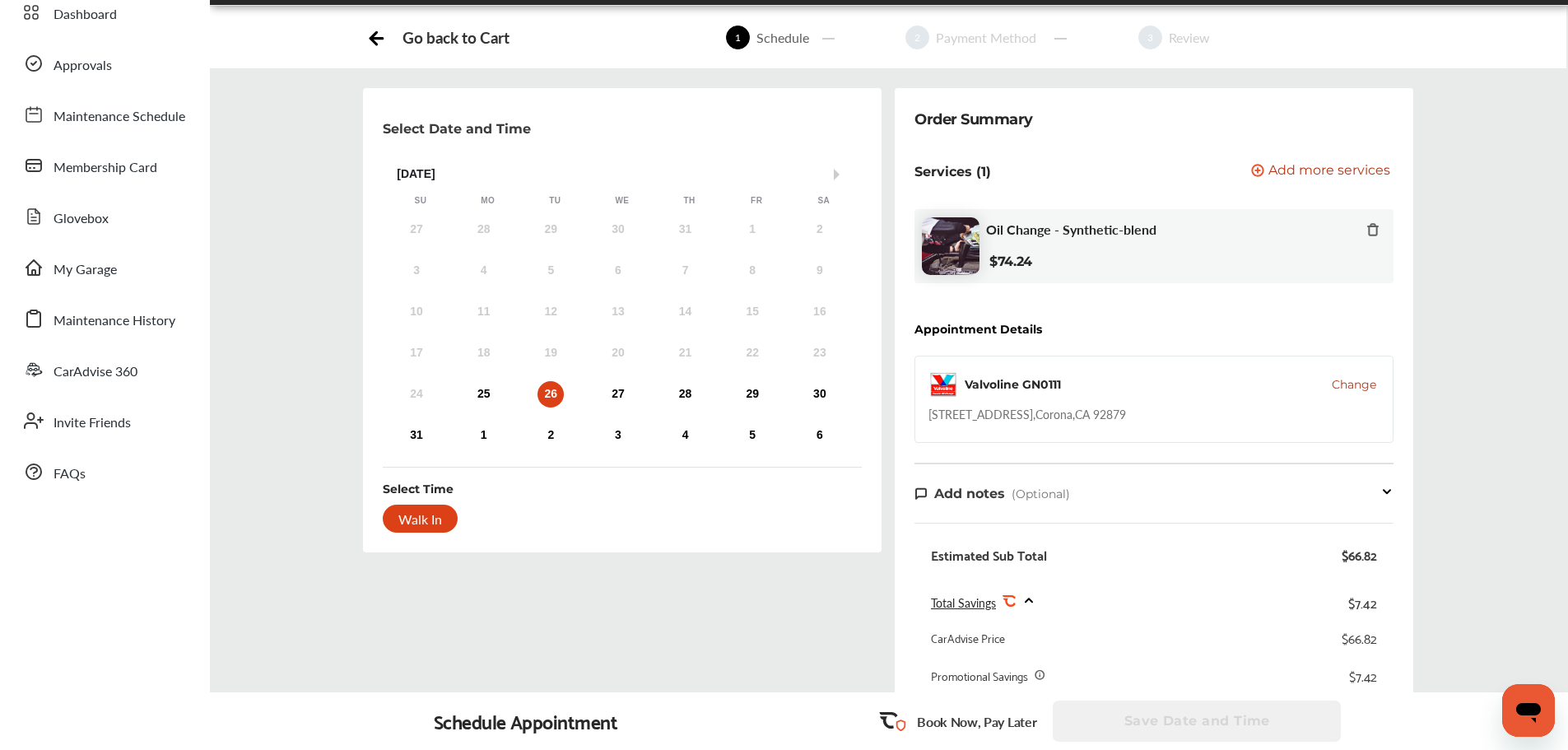
scroll to position [0, 0]
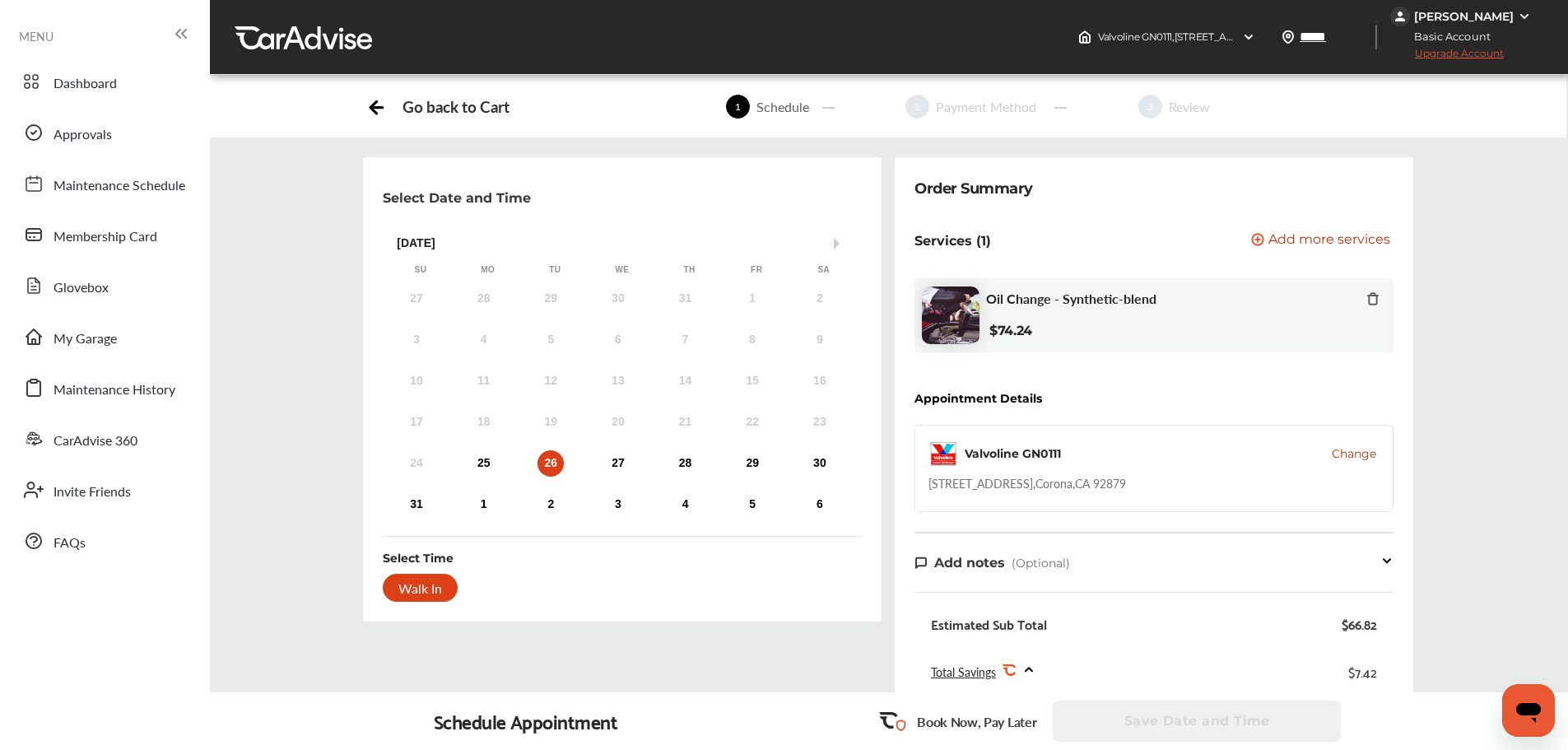
click at [419, 585] on div "Walk In" at bounding box center [420, 587] width 75 height 28
click at [456, 106] on div "Go back to Cart" at bounding box center [456, 107] width 106 height 19
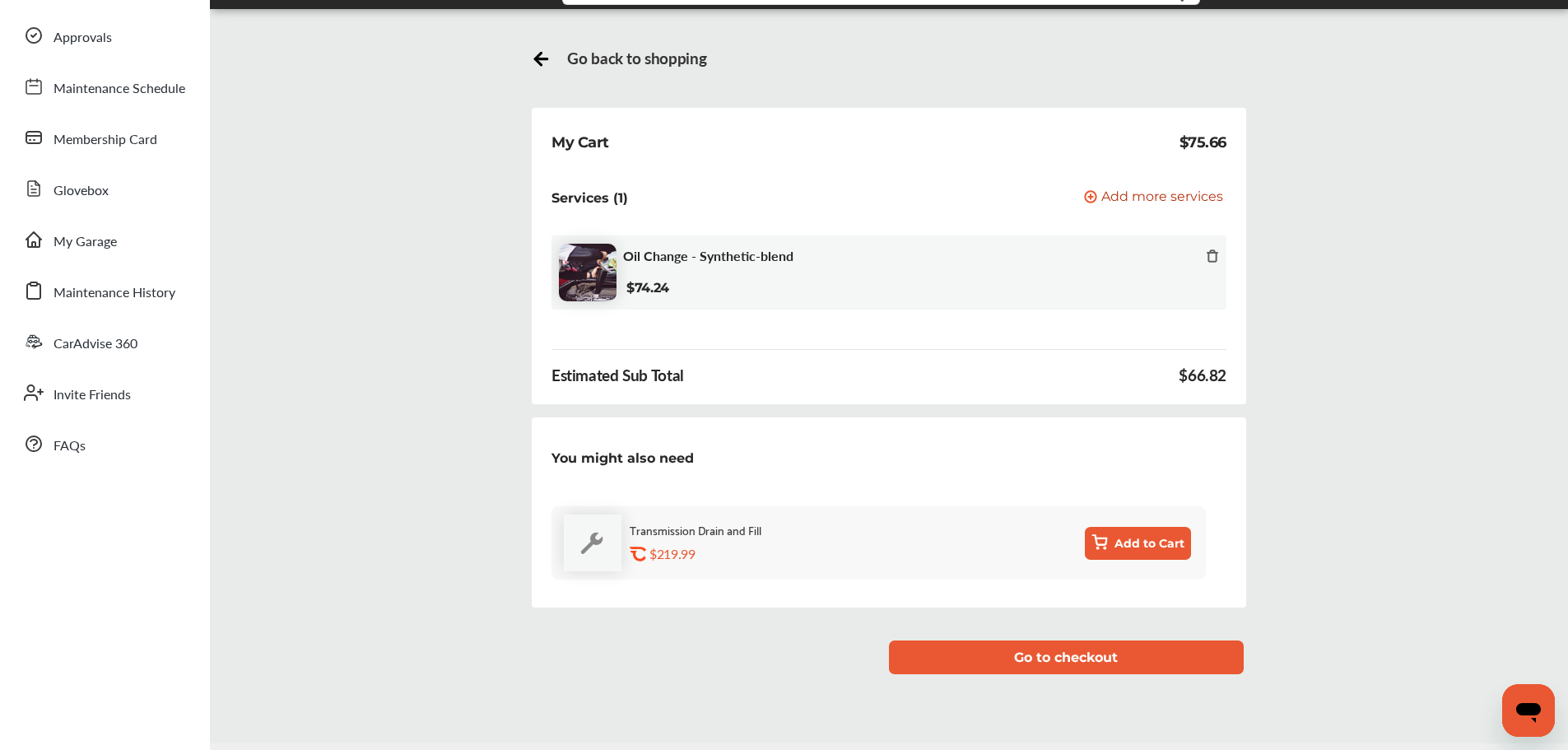
scroll to position [137, 0]
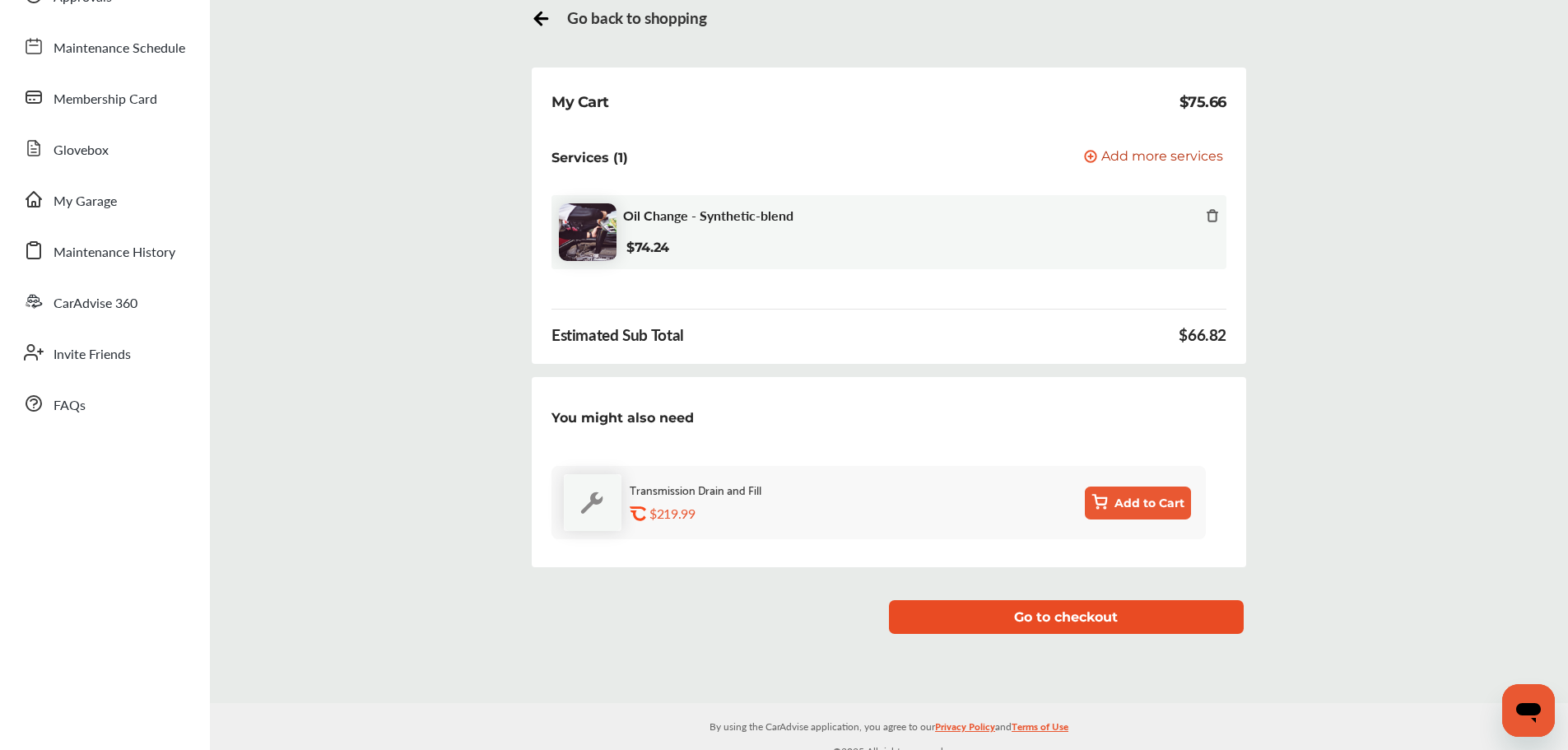
click at [1042, 606] on button "Go to checkout" at bounding box center [1067, 617] width 355 height 34
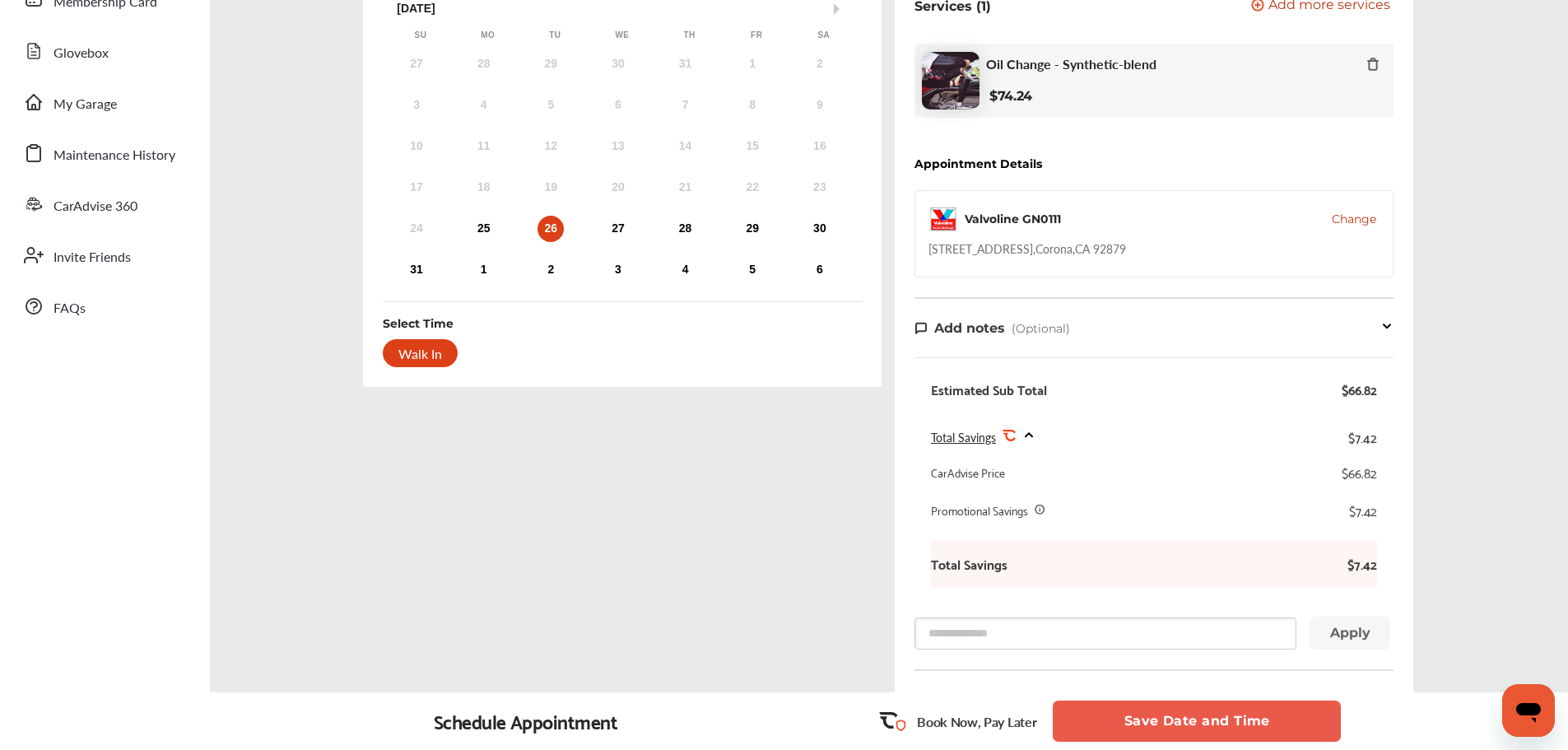
scroll to position [274, 0]
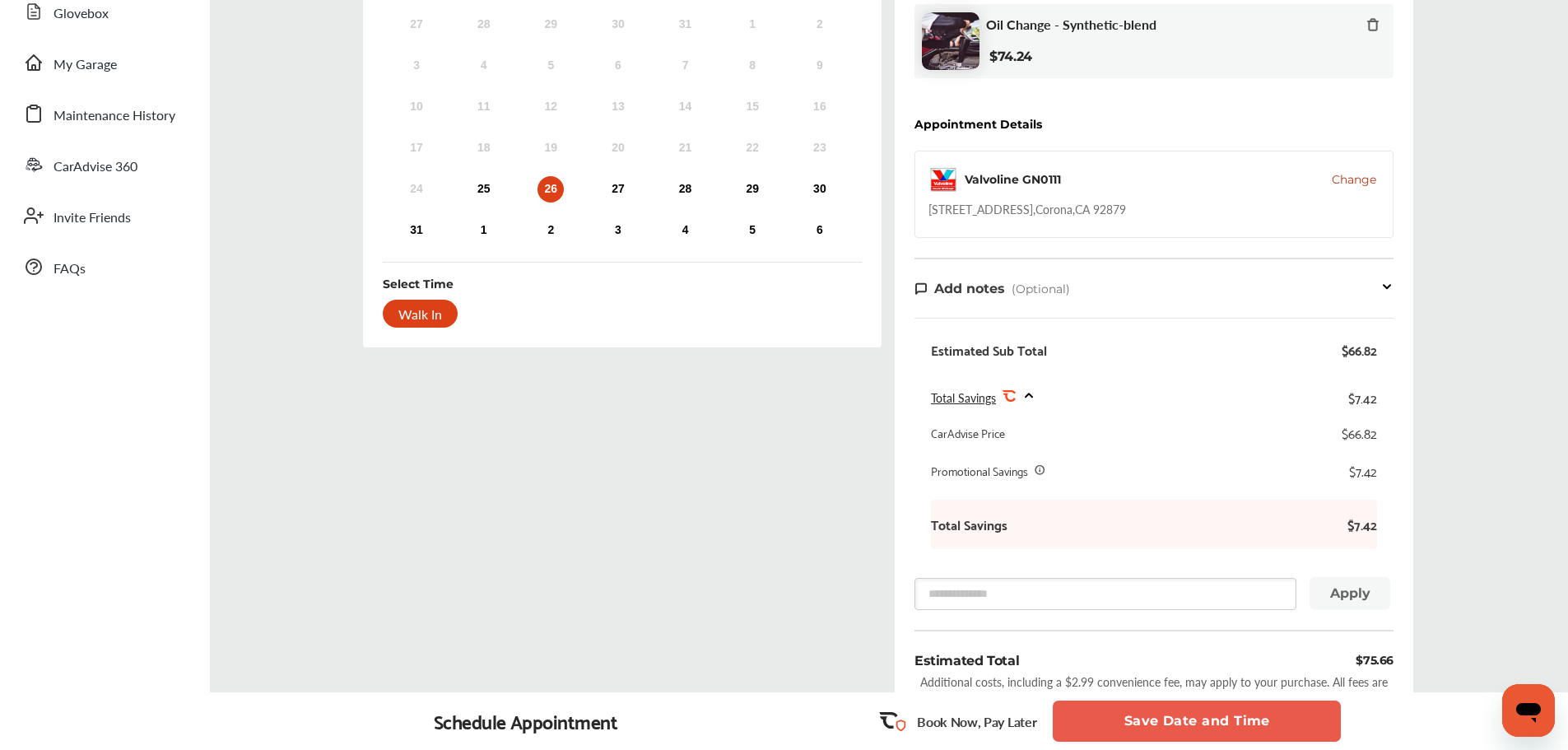
click at [1163, 713] on button "Save Date and Time" at bounding box center [1196, 720] width 288 height 41
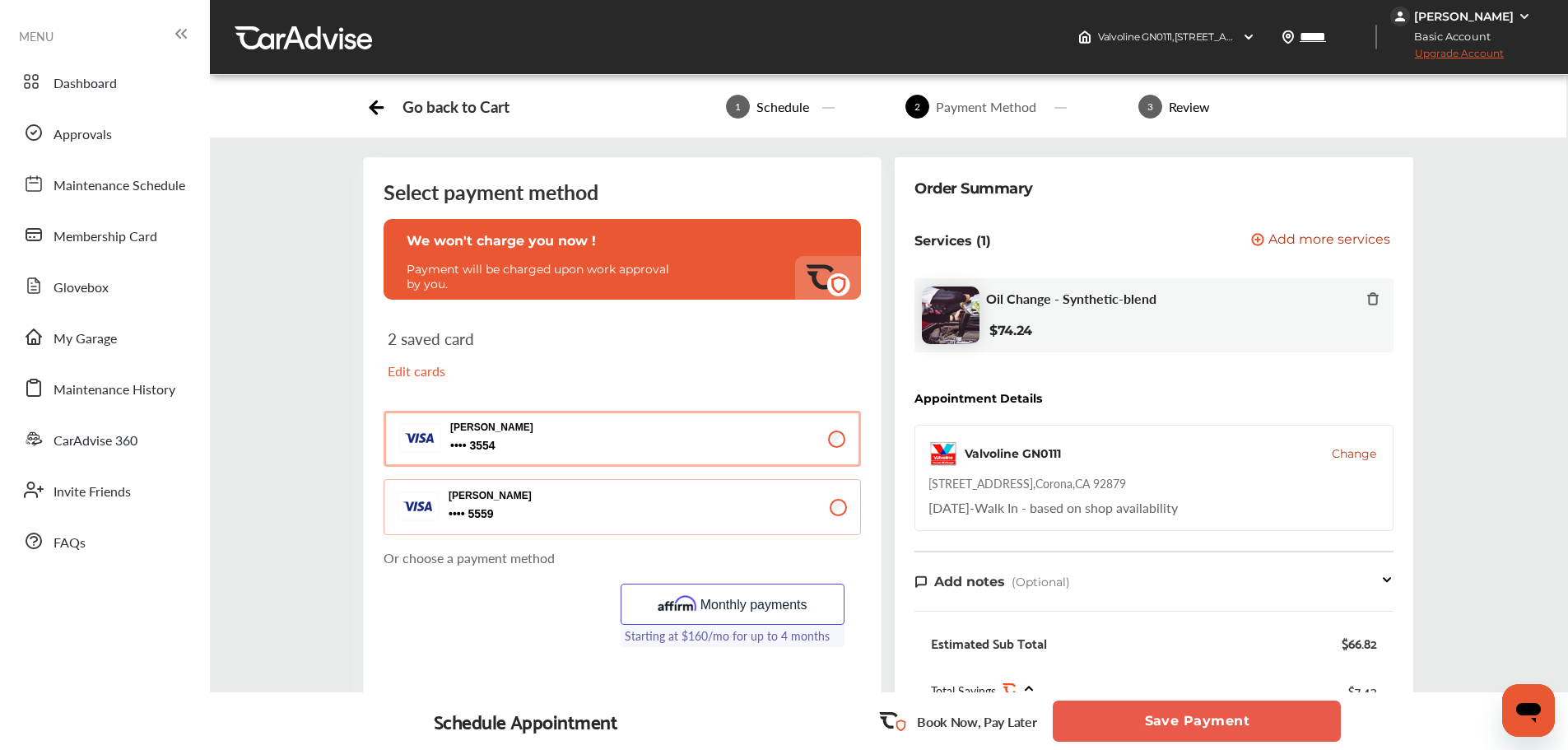
click at [586, 435] on div "[PERSON_NAME] 3554 3554" at bounding box center [532, 439] width 164 height 36
click at [1181, 723] on button "Save Payment" at bounding box center [1196, 720] width 288 height 41
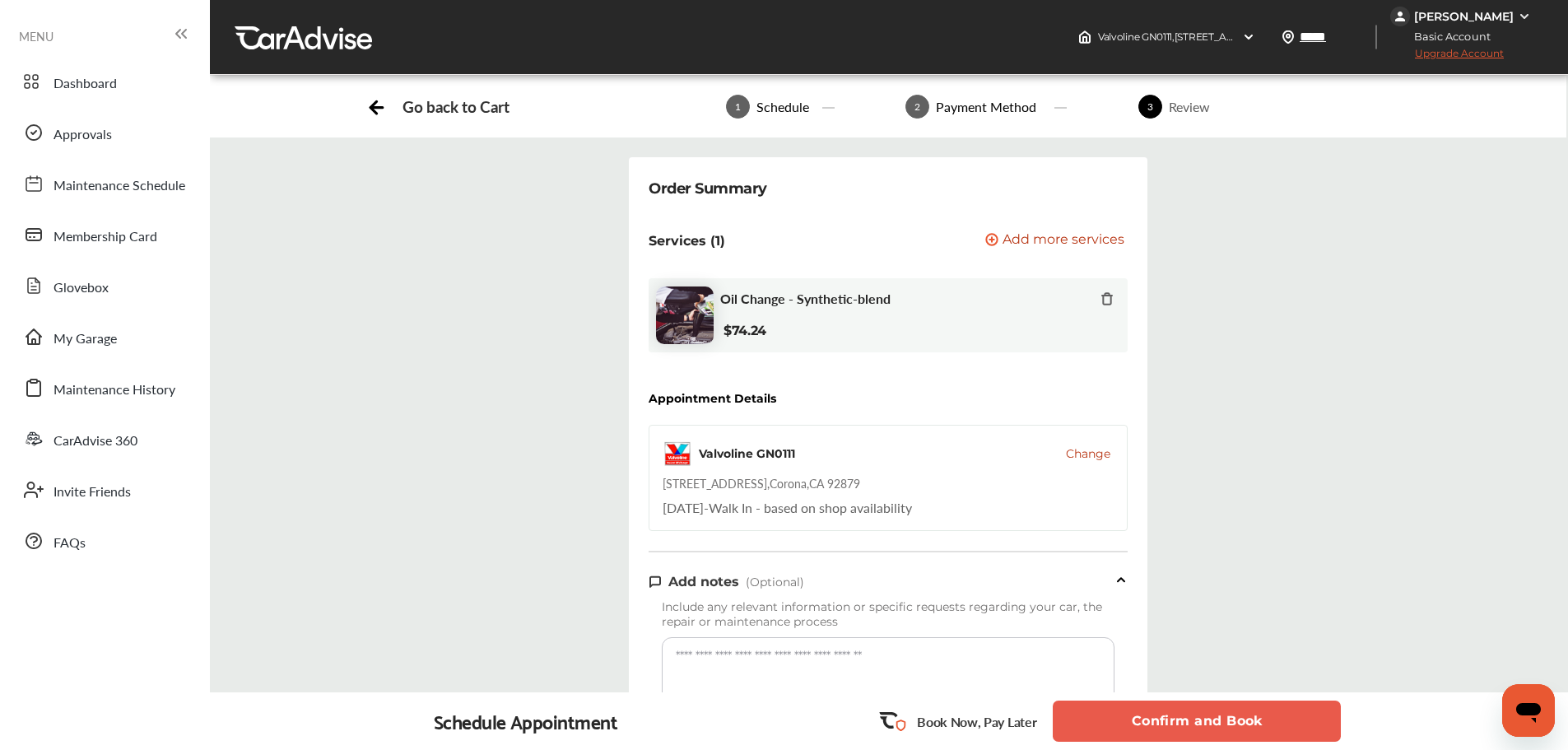
click at [1171, 727] on button "Confirm and Book" at bounding box center [1196, 720] width 288 height 41
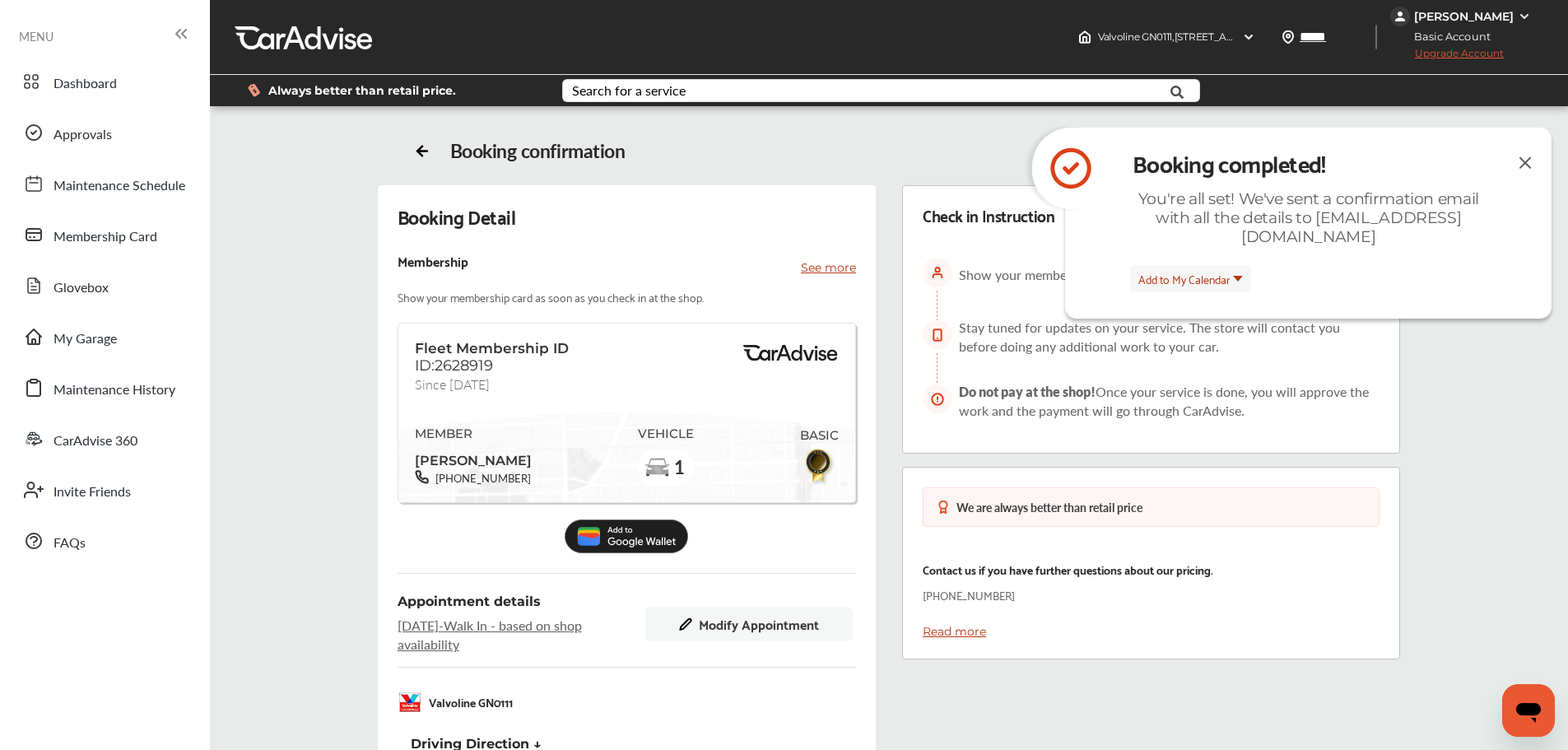
click at [1528, 159] on img at bounding box center [1525, 163] width 20 height 21
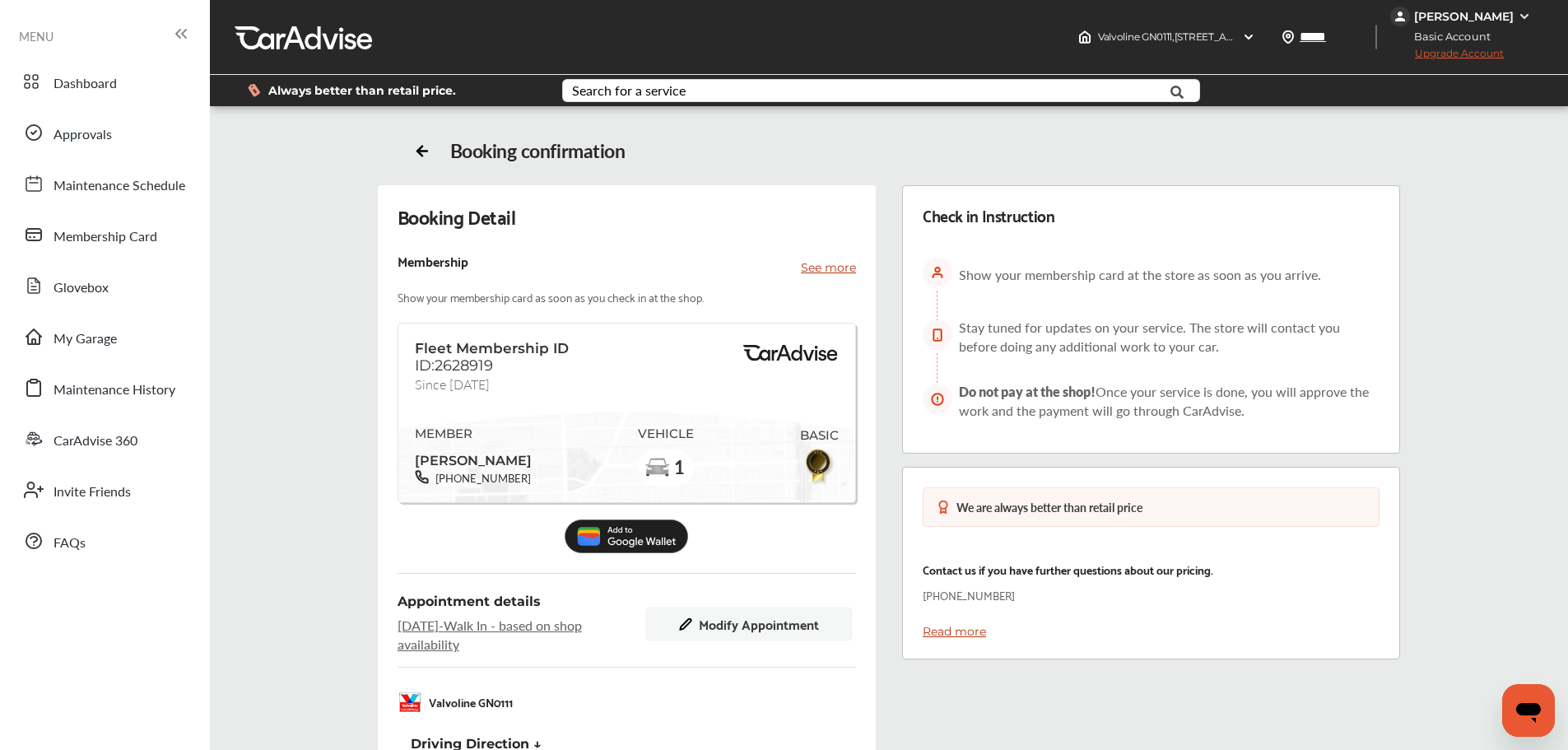
click at [1464, 15] on div "[PERSON_NAME]" at bounding box center [1464, 16] width 99 height 15
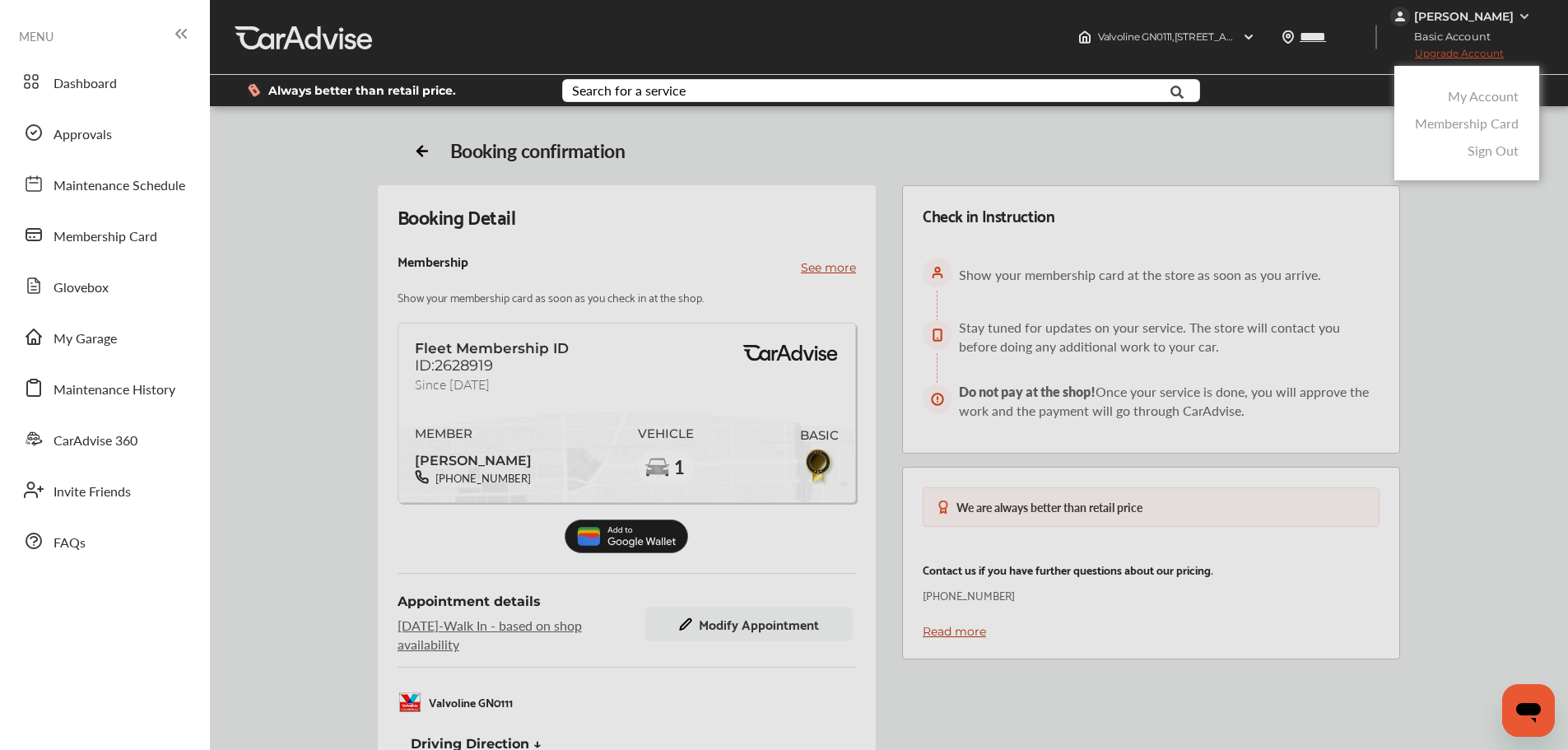
click at [1483, 150] on link "Sign Out" at bounding box center [1493, 151] width 51 height 19
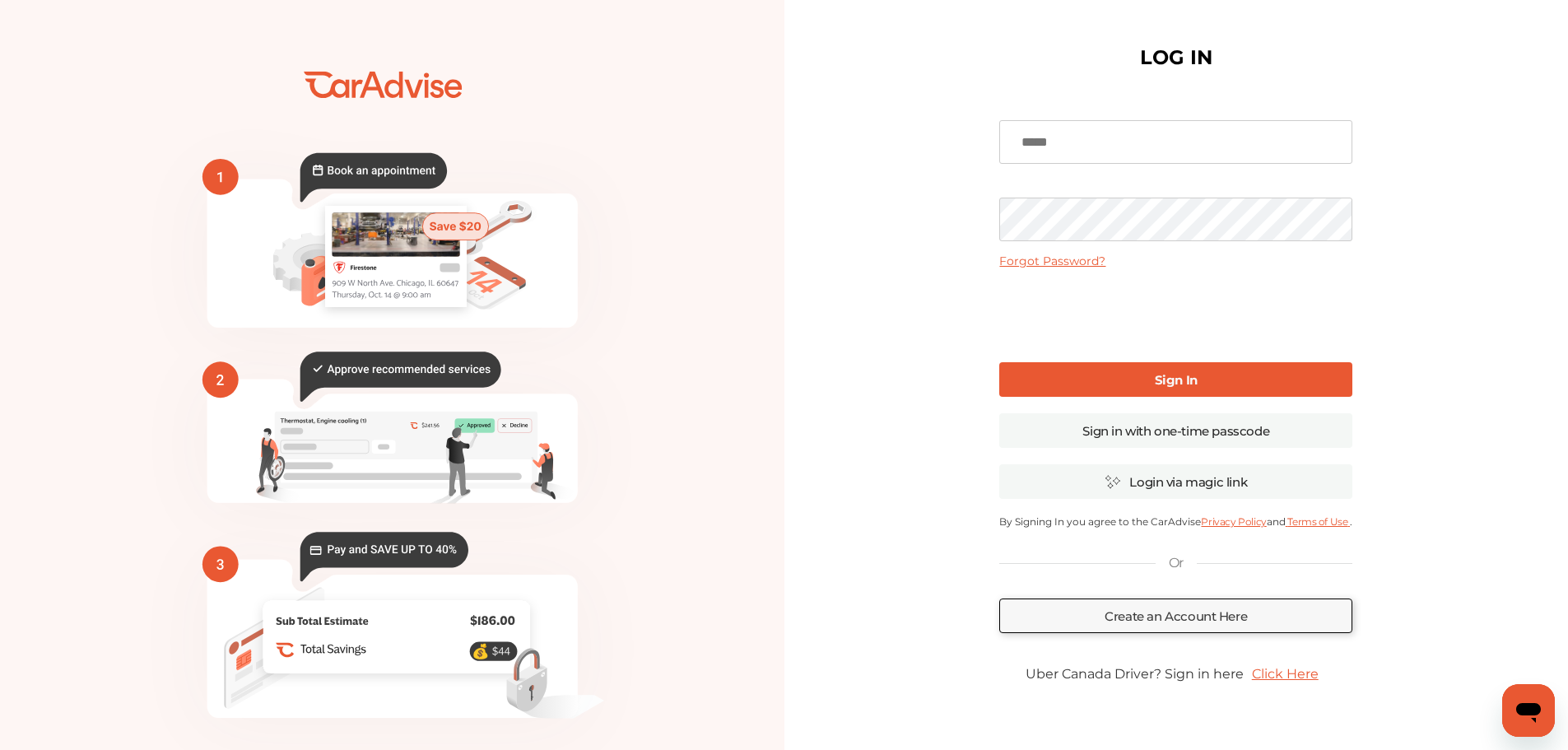
type input "**********"
